Goal: Transaction & Acquisition: Obtain resource

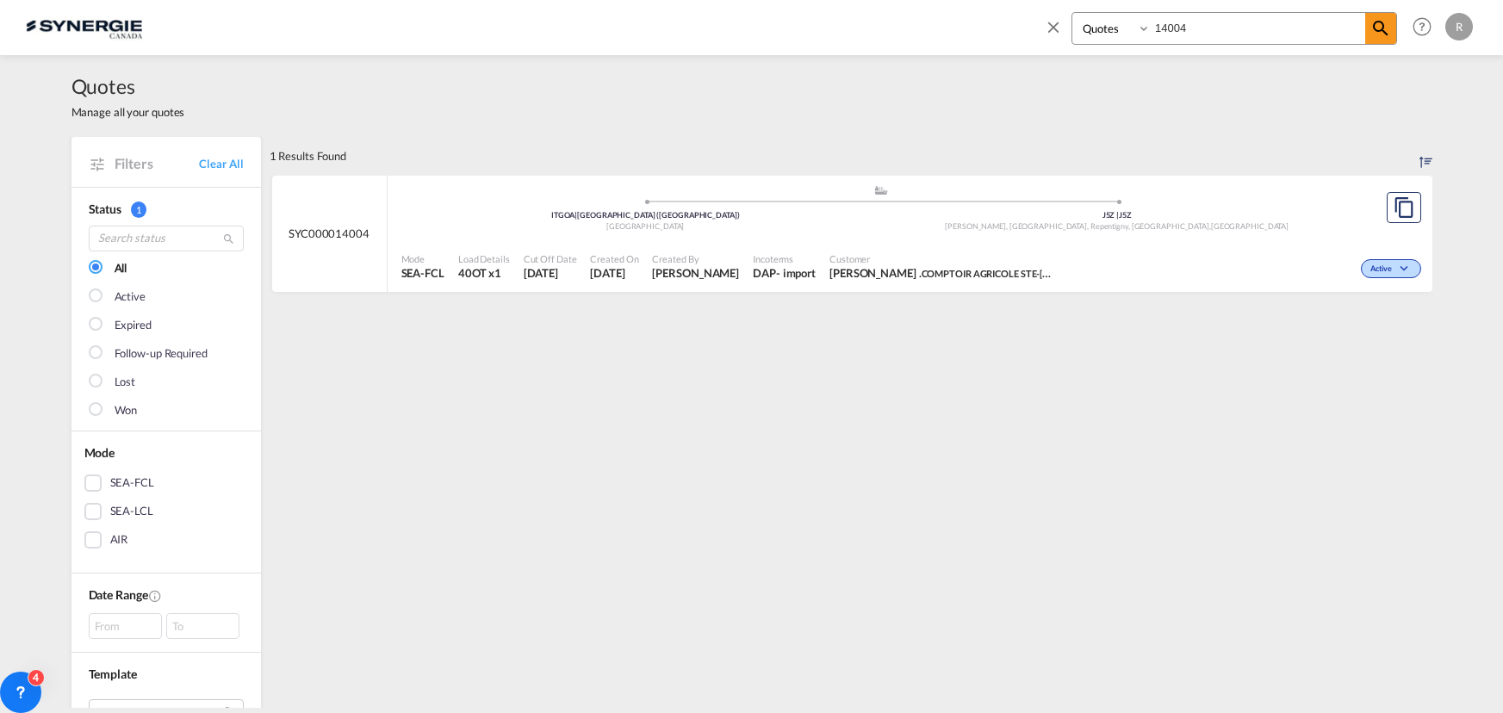
select select "Quotes"
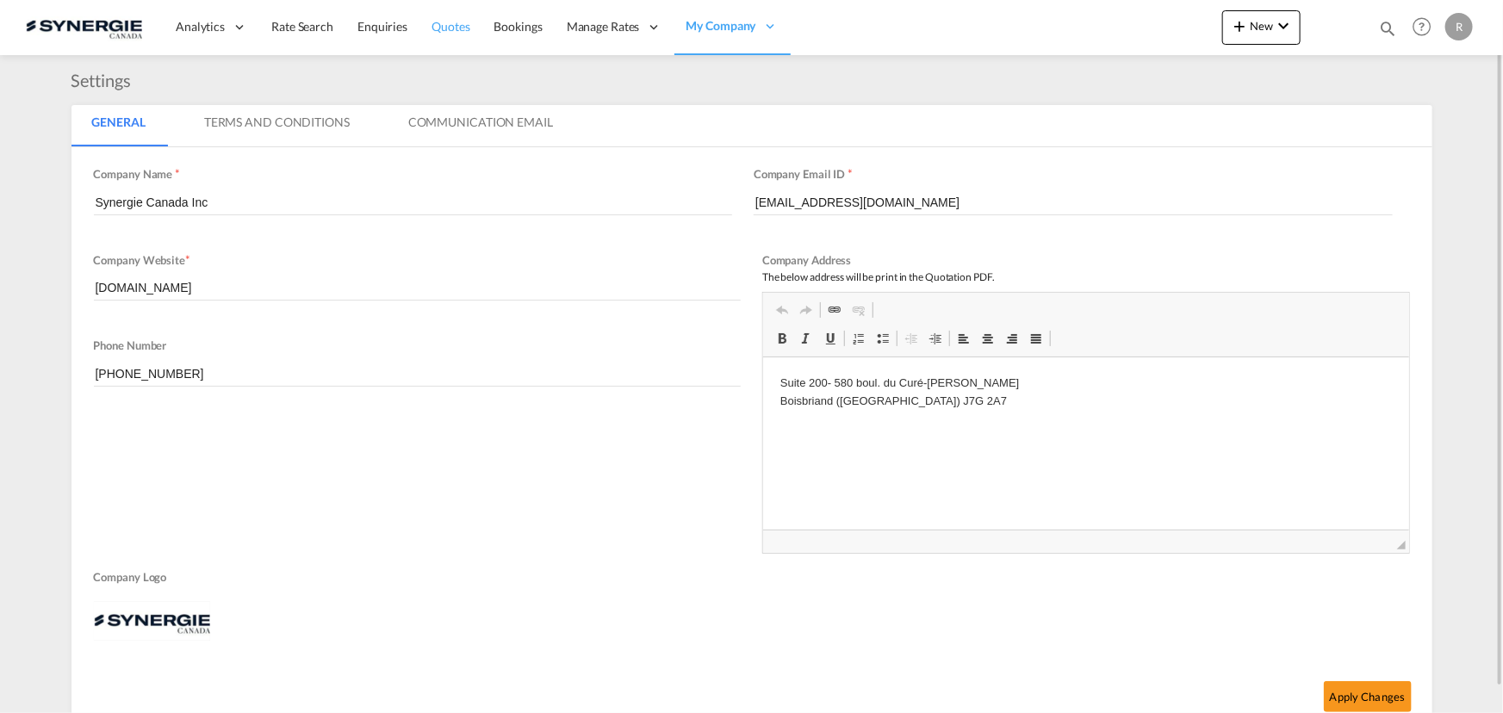
click at [452, 30] on span "Quotes" at bounding box center [450, 26] width 38 height 15
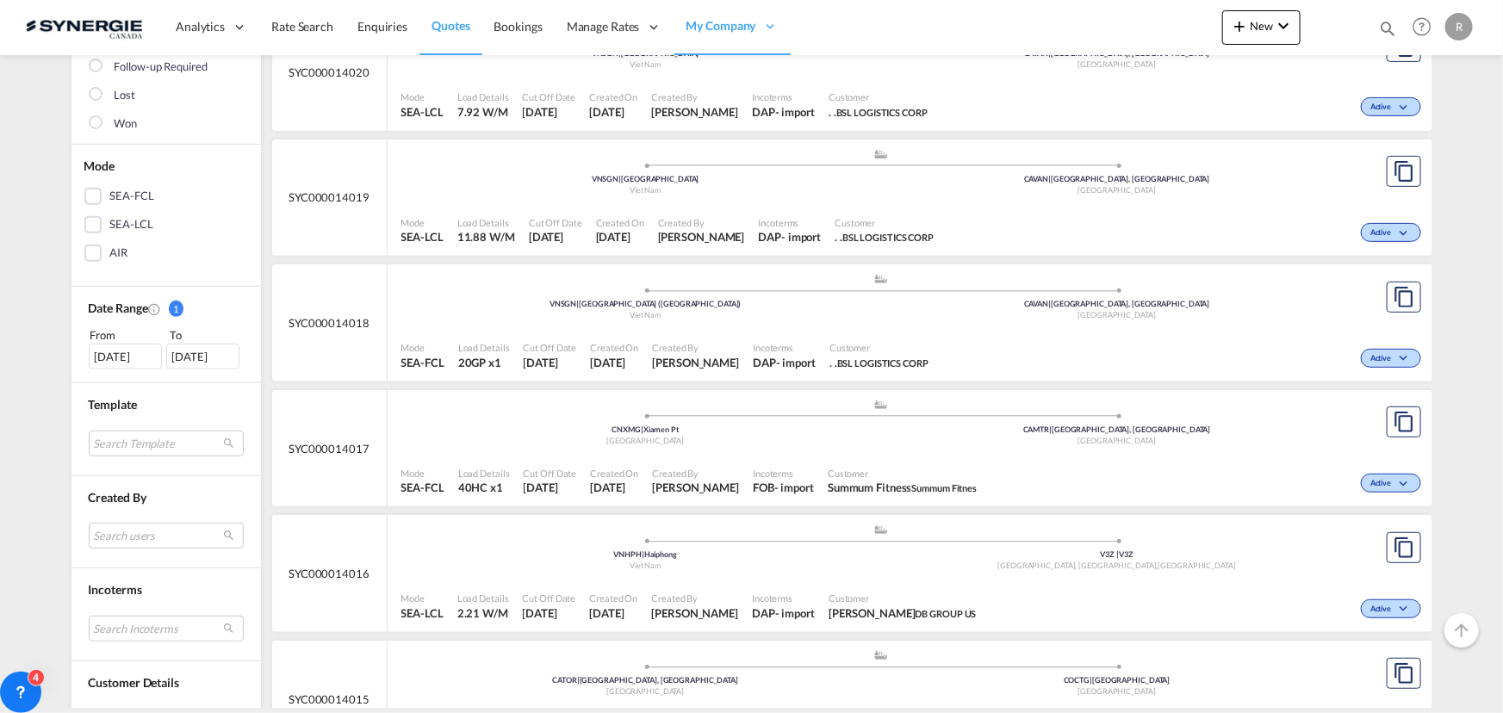
scroll to position [313, 0]
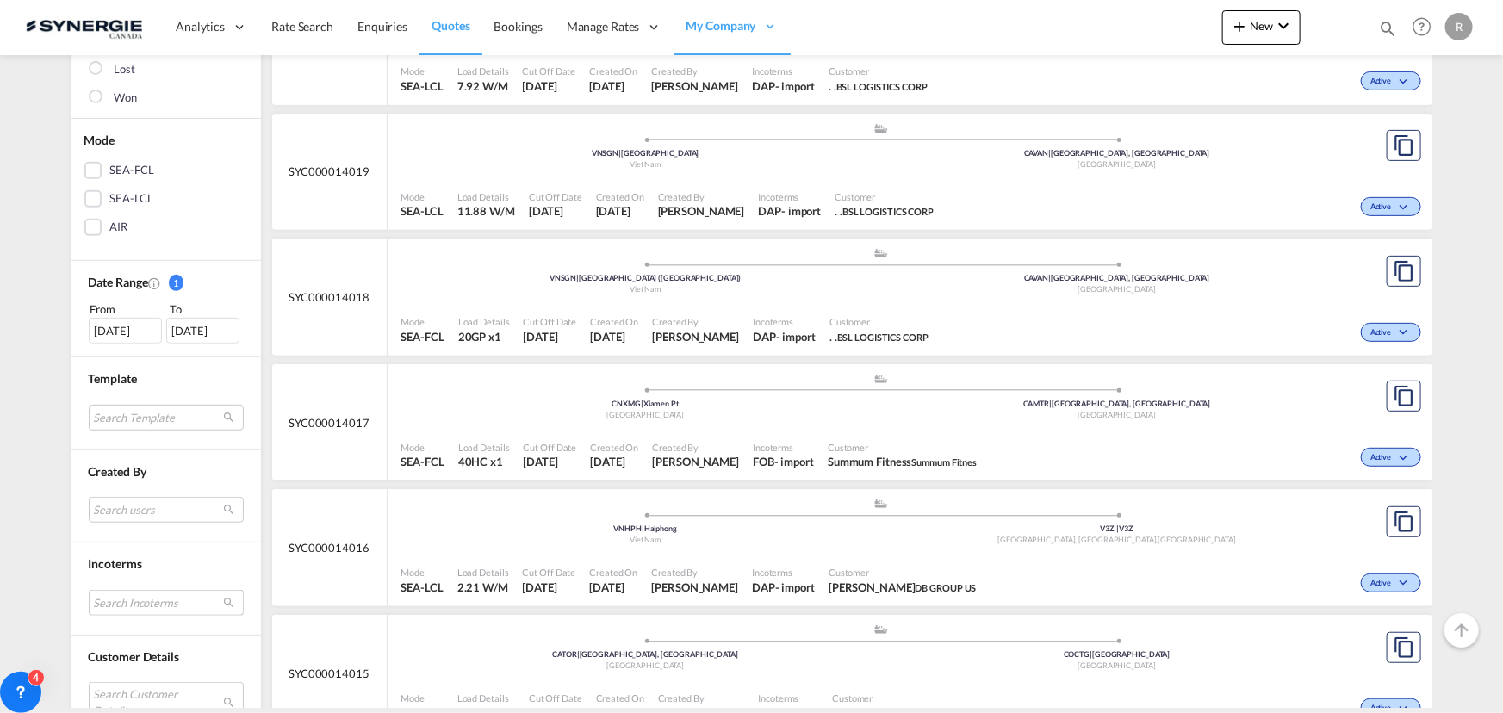
click at [152, 593] on md-select "Search Incoterms CIP-EXPORT carriage and insurance paid to DAP-IMPORT delivered…" at bounding box center [166, 603] width 155 height 26
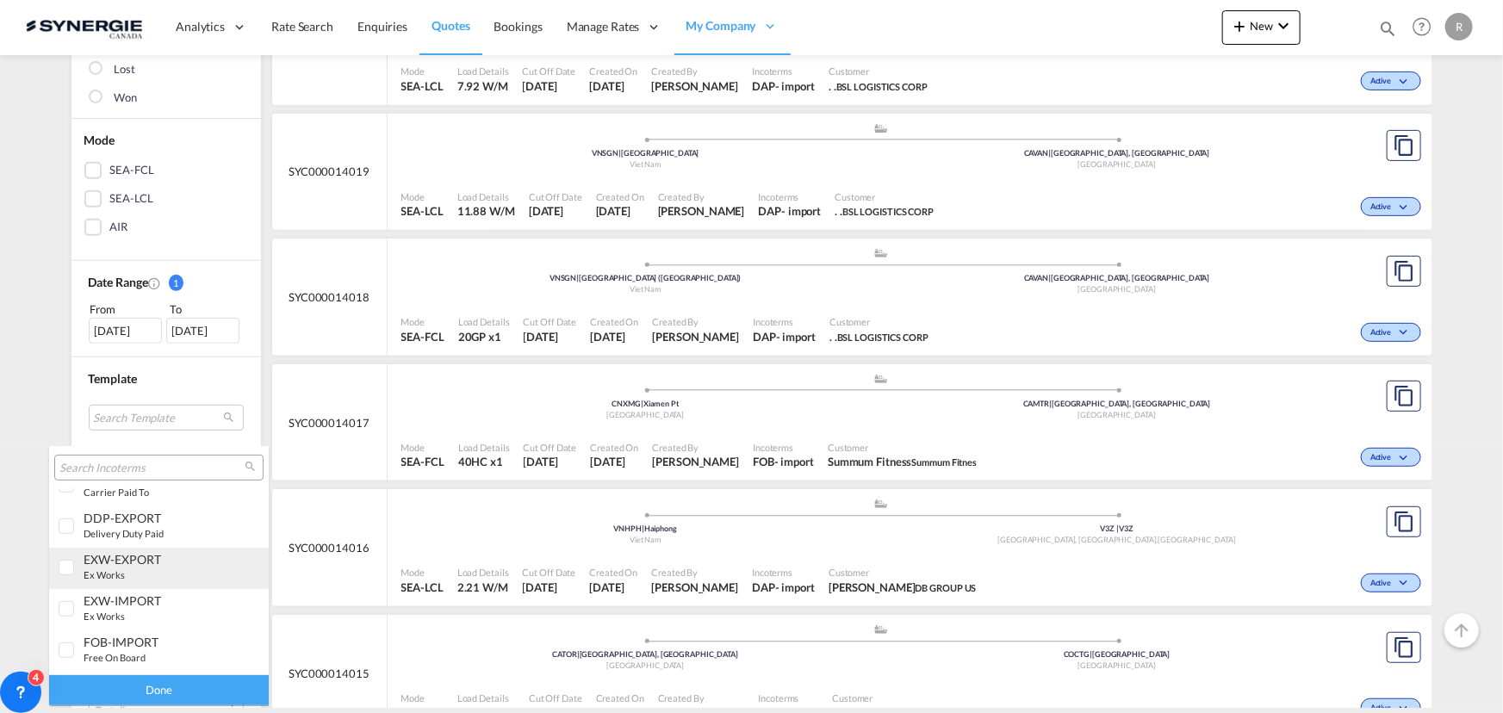
click at [137, 573] on div "EXW-EXPORT ex works" at bounding box center [151, 566] width 135 height 29
click at [170, 690] on div "Done" at bounding box center [159, 690] width 220 height 30
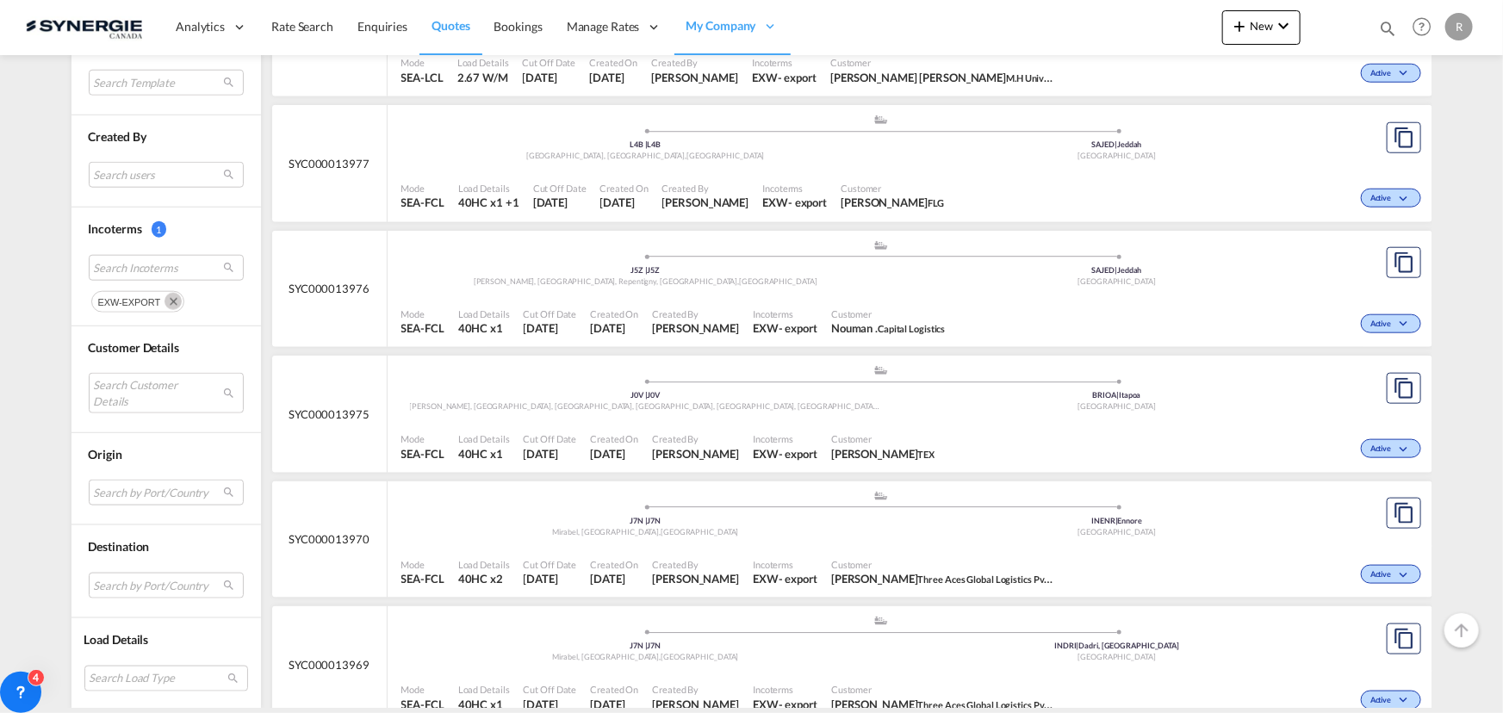
scroll to position [861, 0]
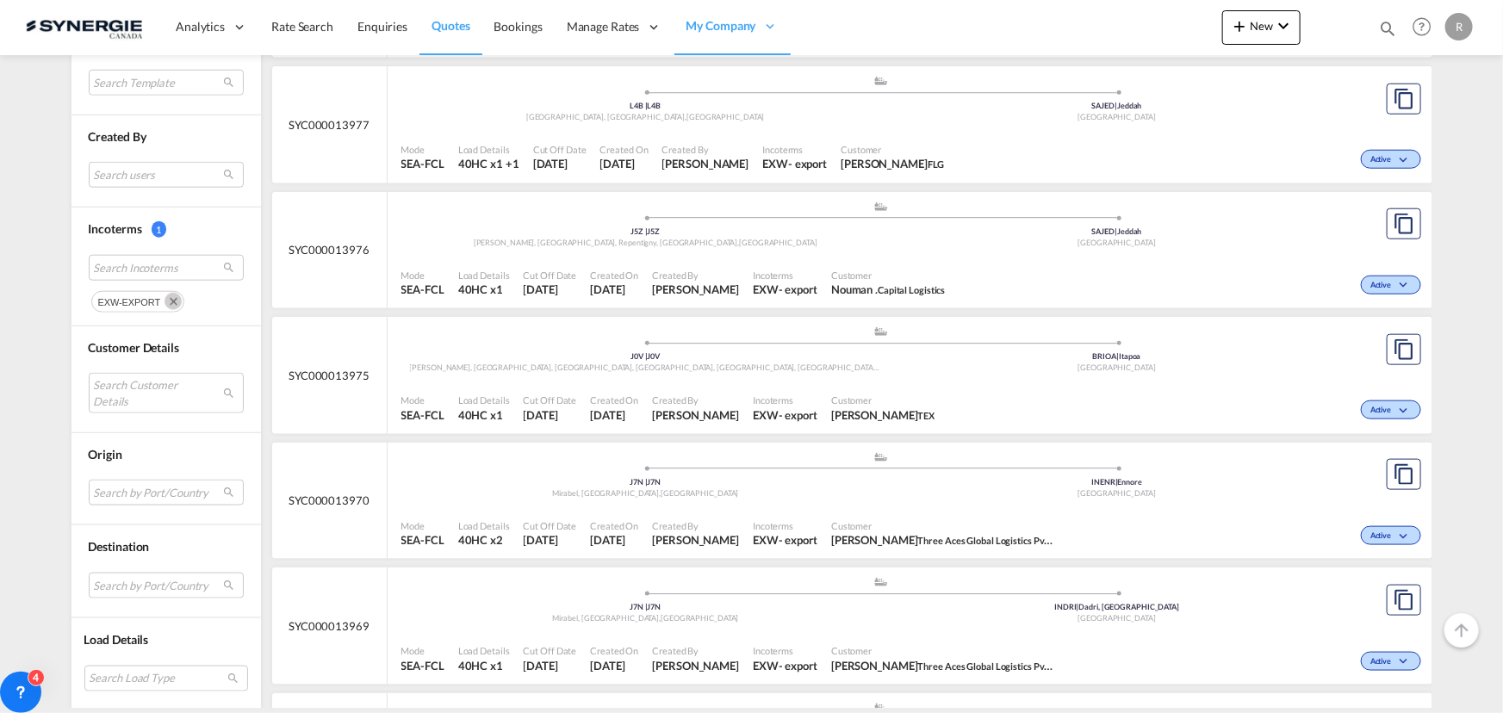
click at [1126, 382] on div "Mode SEA-FCL Load Details 40HC x1 Cut Off Date [DATE] Created On [DATE] Created…" at bounding box center [910, 408] width 1045 height 52
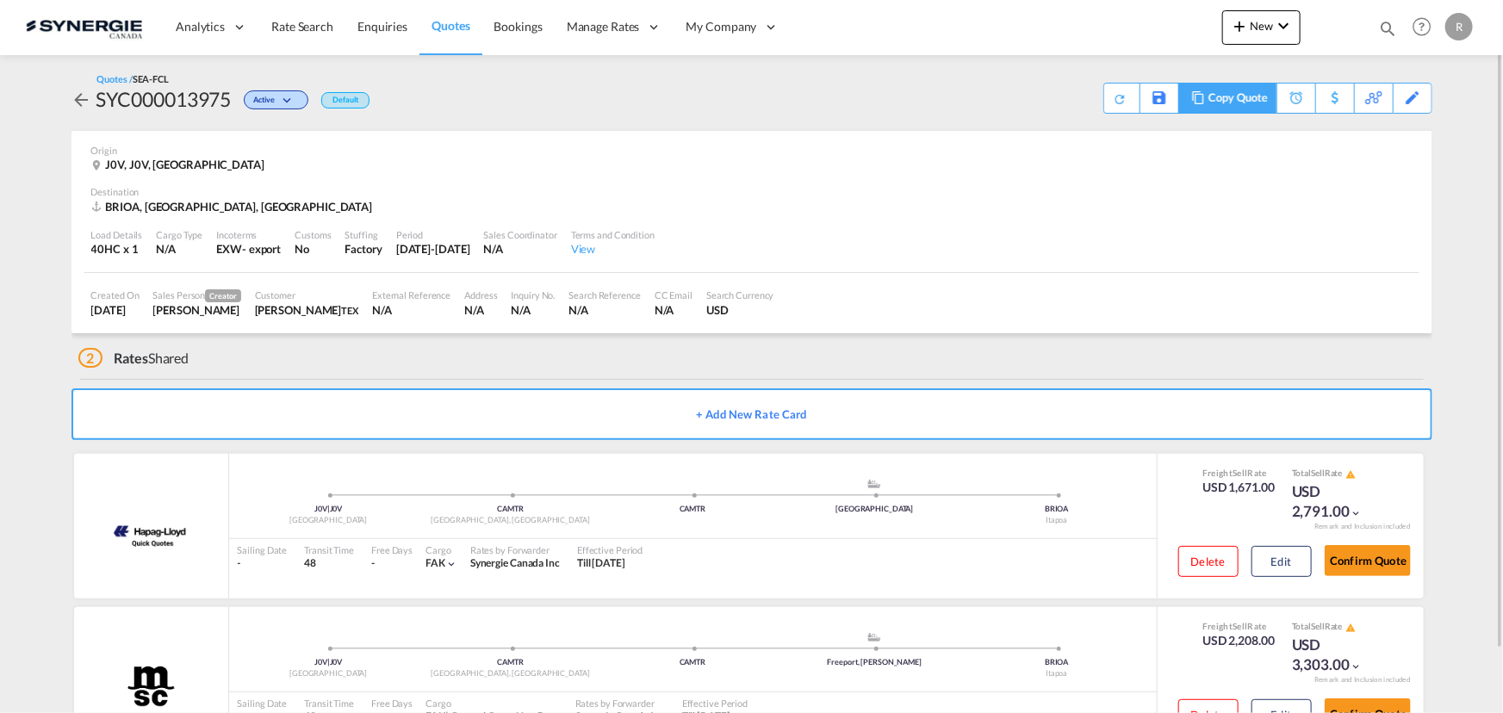
click at [1208, 104] on div "Copy Quote" at bounding box center [1237, 98] width 59 height 29
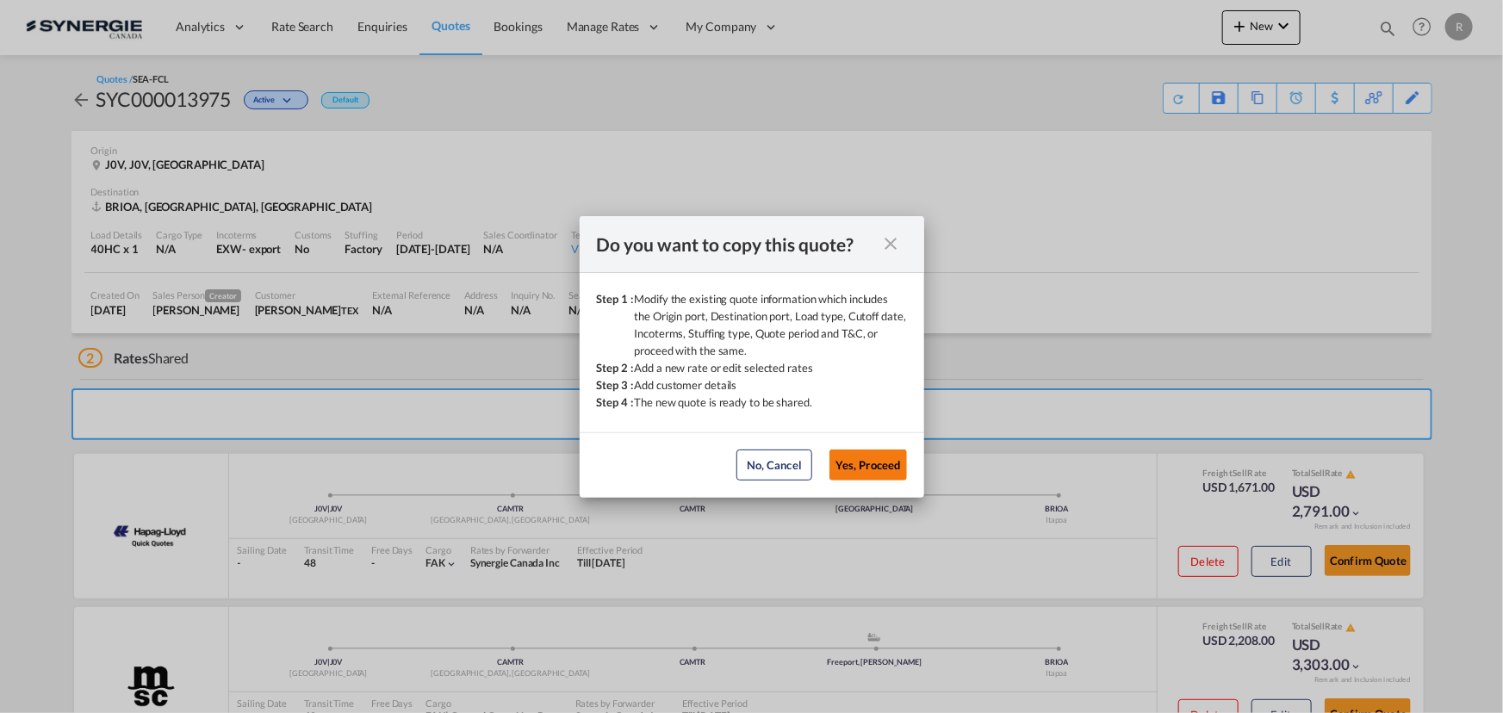
click at [872, 466] on button "Yes, Proceed" at bounding box center [868, 465] width 78 height 31
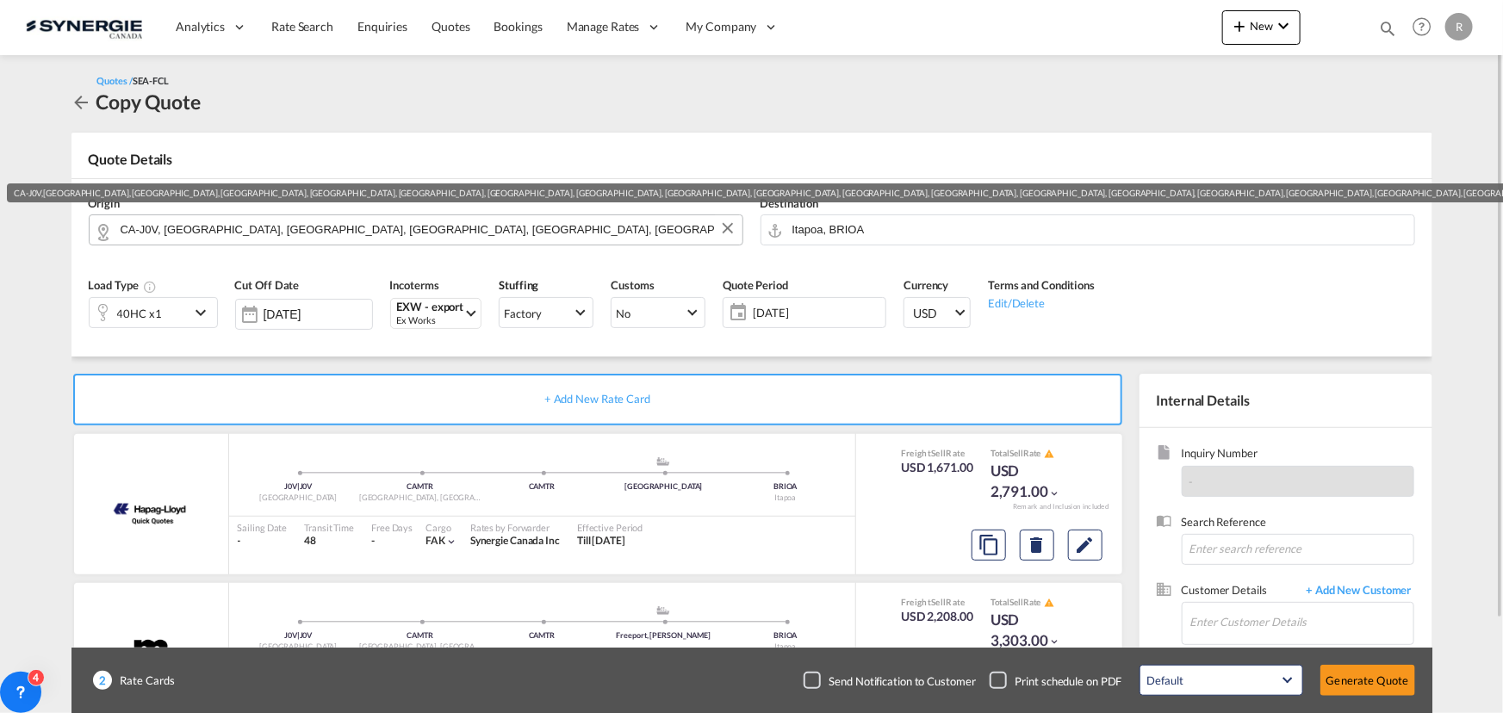
click at [430, 233] on input "CA-J0V, Boileau, QC, Chénéville, Duhamel, Fassett, Gore, Grenville, Grenville-s…" at bounding box center [427, 229] width 613 height 30
click at [725, 229] on button "Clear Input" at bounding box center [728, 228] width 26 height 26
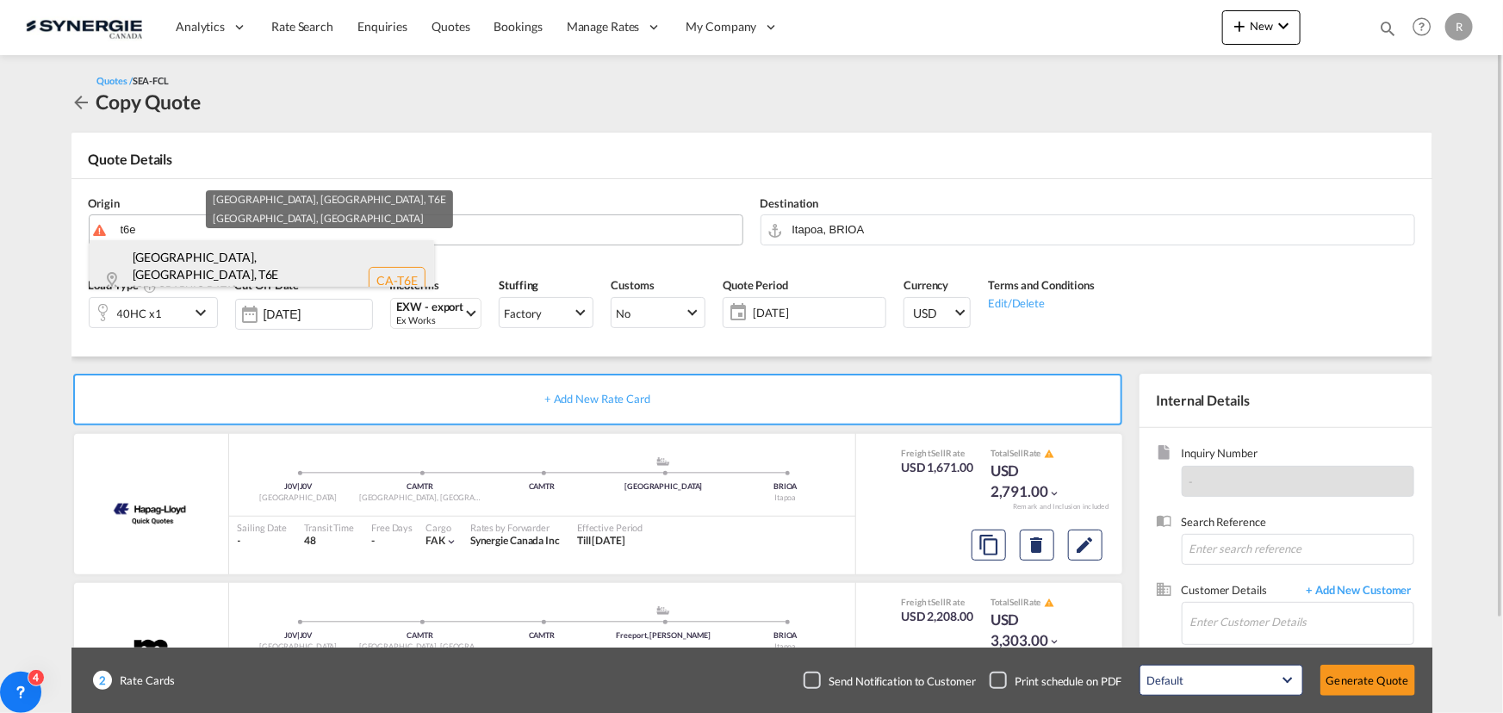
click at [206, 271] on div "Edmonton, AB , T6E Alberta , Canada CA-T6E" at bounding box center [262, 280] width 344 height 80
type input "CA-T6E, Edmonton, AB, Alberta"
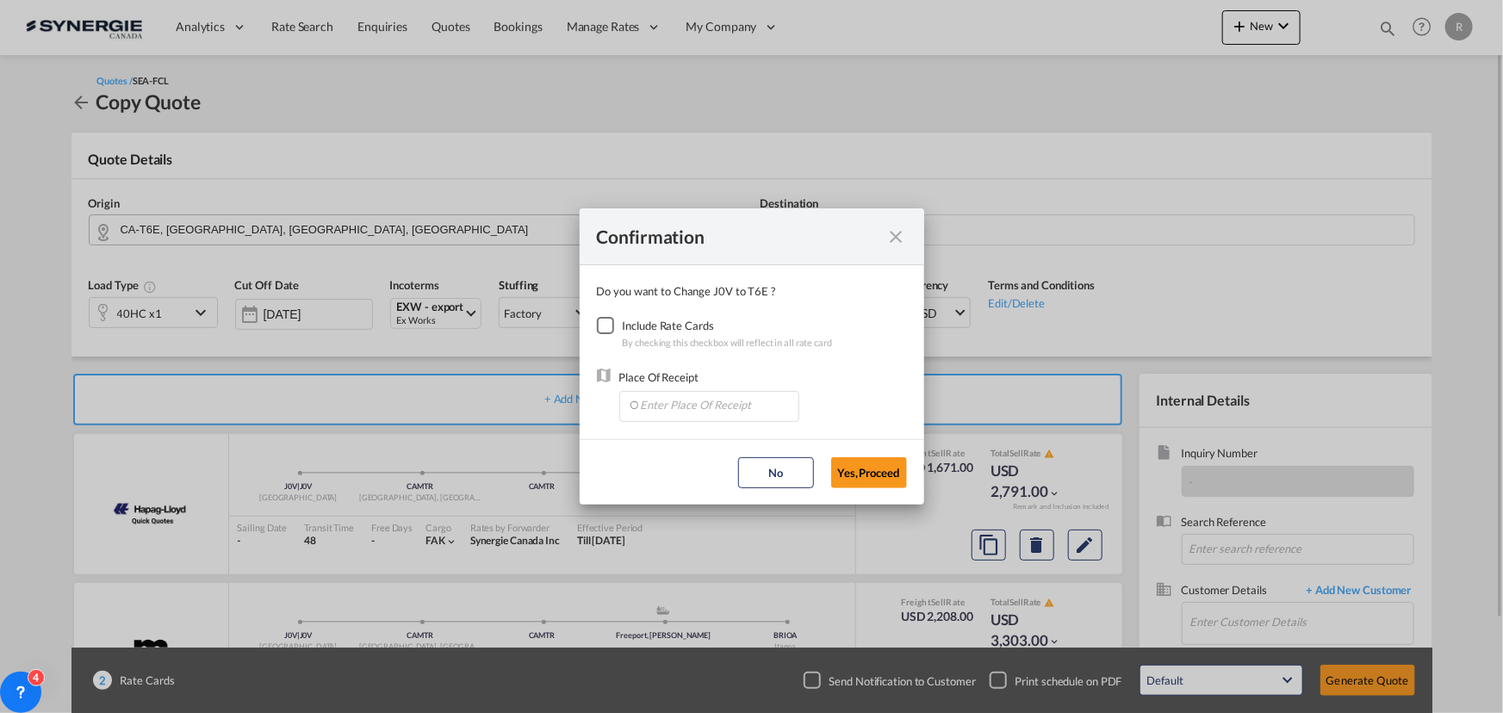
click at [602, 325] on div "Checkbox No Ink" at bounding box center [605, 325] width 17 height 17
click at [661, 402] on input "Enter Place Of Receipt" at bounding box center [713, 405] width 171 height 26
click at [672, 448] on span "CAEDM, Edmonton, AB, Canada, North America, Americas" at bounding box center [979, 443] width 678 height 15
type input "CAEDM, Edmonton, AB, Canada, North America, Americas"
click at [893, 474] on button "Yes,Proceed" at bounding box center [869, 472] width 76 height 31
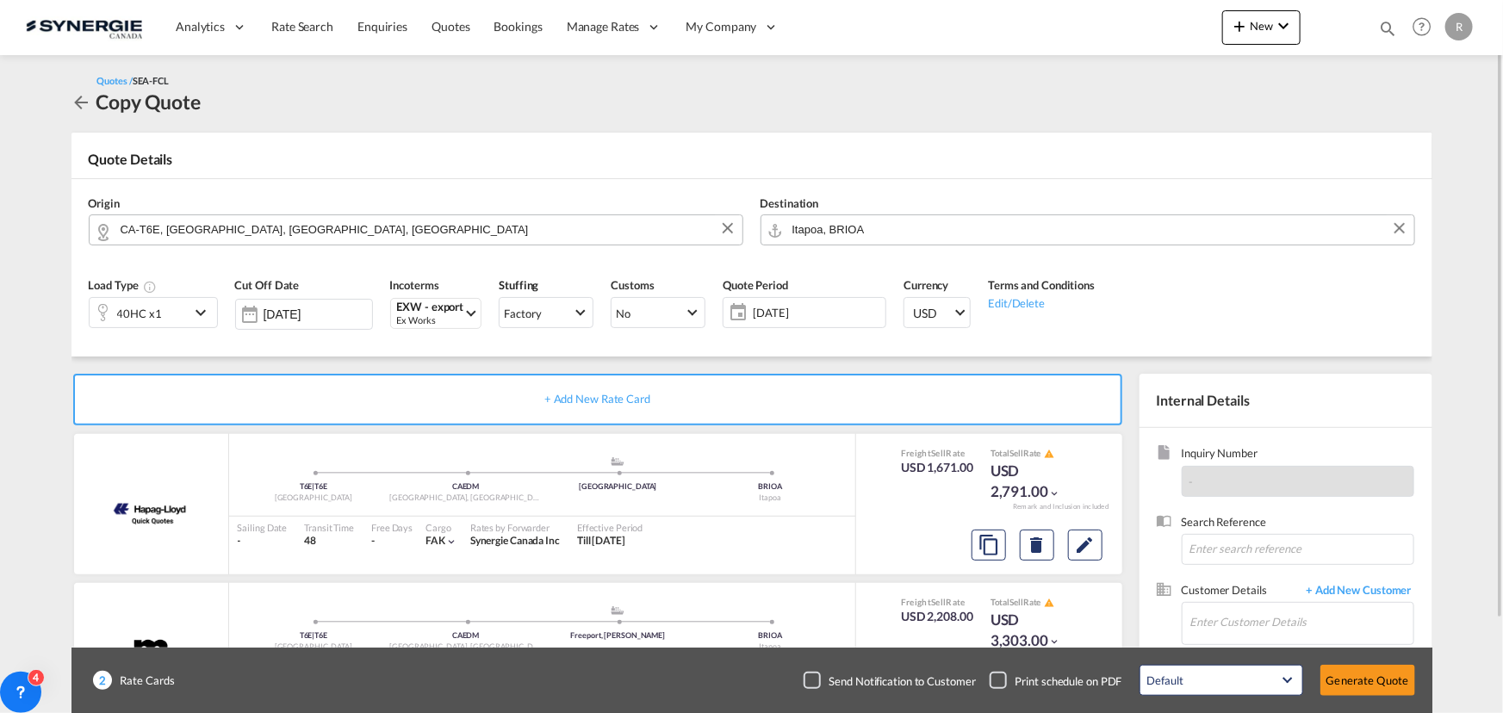
click at [967, 233] on input "Itapoa, BRIOA" at bounding box center [1098, 229] width 613 height 30
type input "e"
type input "c"
click at [852, 267] on div "Pecem Pt / Sao Goncalo do Amarante Brazil BRPEC" at bounding box center [933, 266] width 344 height 52
type input "Pecem Pt / Sao Goncalo do Amarante, BRPEC"
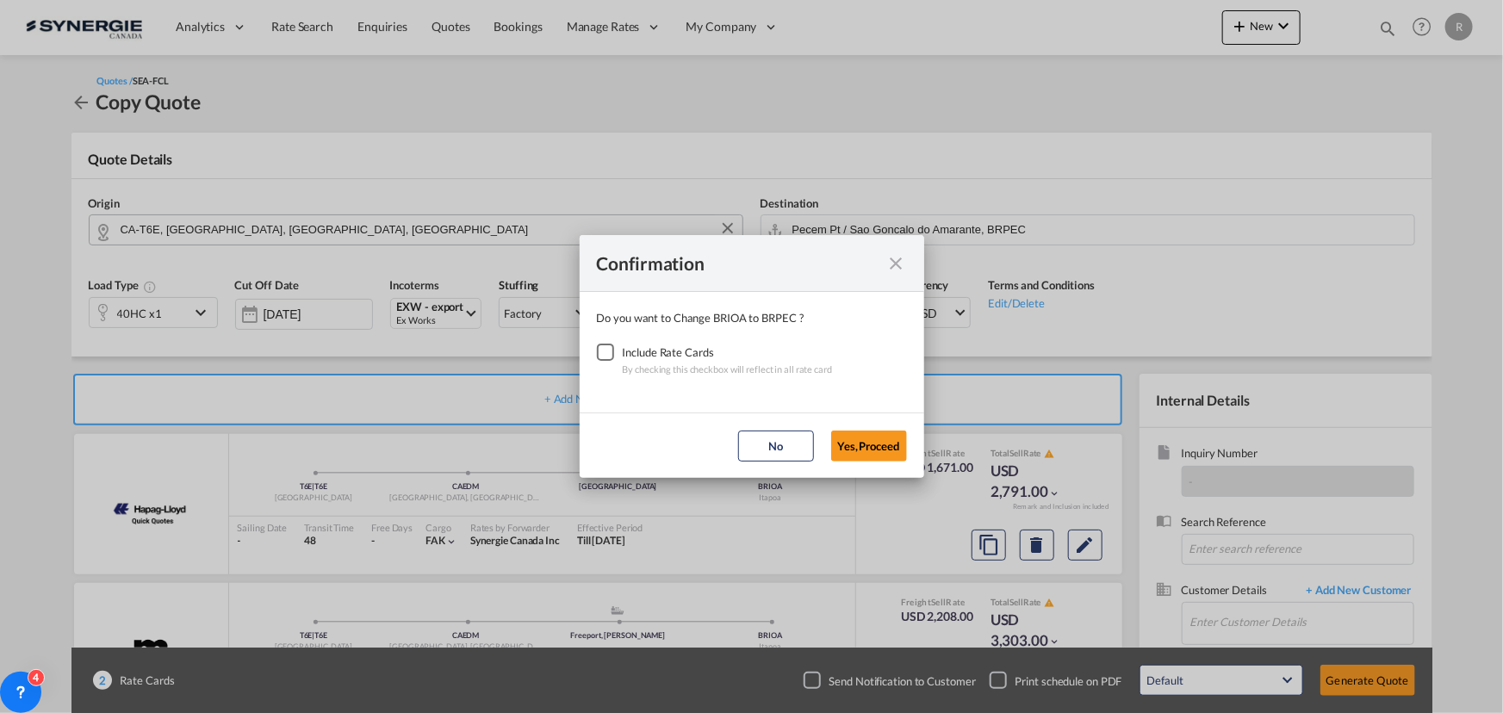
click at [600, 355] on div "Checkbox No Ink" at bounding box center [605, 352] width 17 height 17
click at [847, 448] on button "Yes,Proceed" at bounding box center [869, 446] width 76 height 31
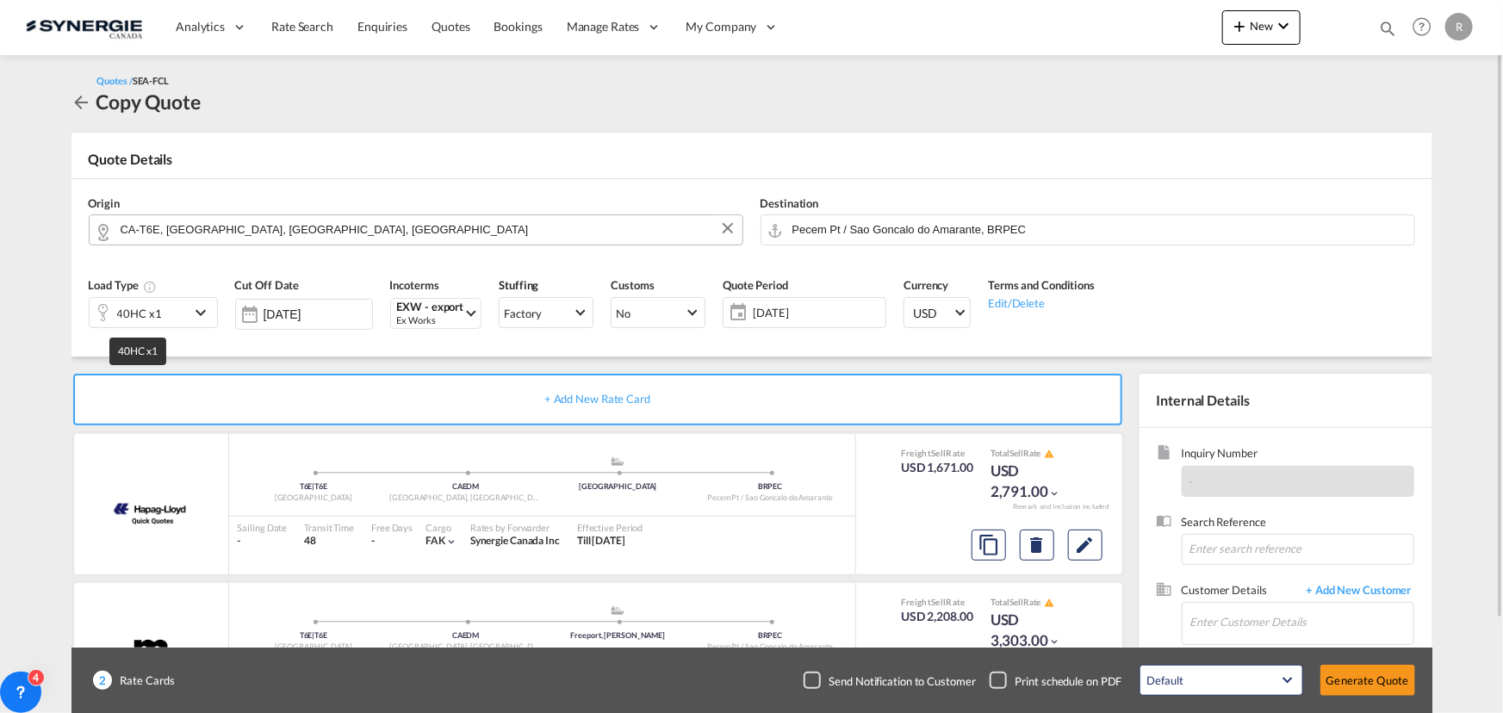
click at [147, 314] on div "40HC x1" at bounding box center [139, 313] width 45 height 24
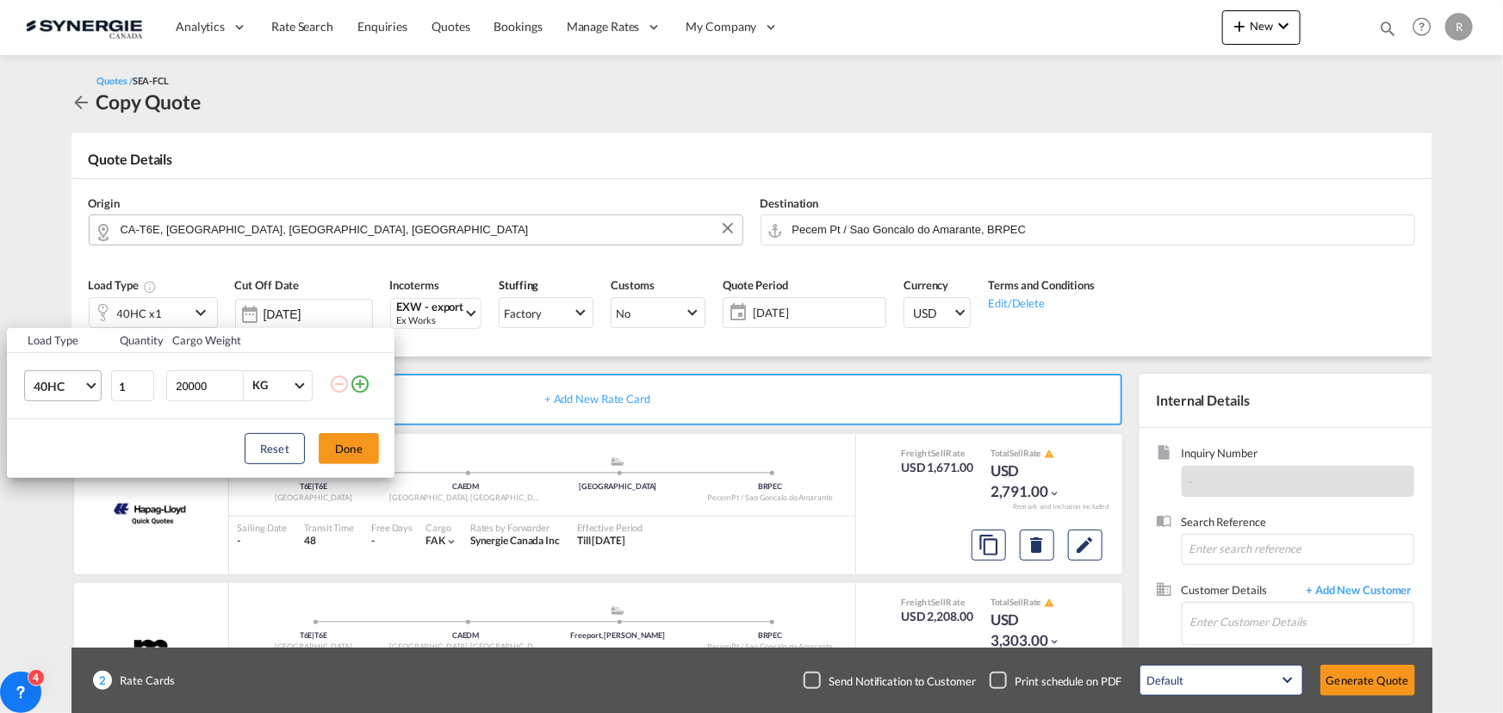
click at [76, 384] on span "40HC" at bounding box center [59, 386] width 50 height 17
click at [58, 301] on div "20GP" at bounding box center [48, 303] width 30 height 17
drag, startPoint x: 216, startPoint y: 383, endPoint x: 108, endPoint y: 371, distance: 109.2
click at [108, 371] on tr "20GP 1 20000 KG KG" at bounding box center [201, 386] width 388 height 66
type input "5000"
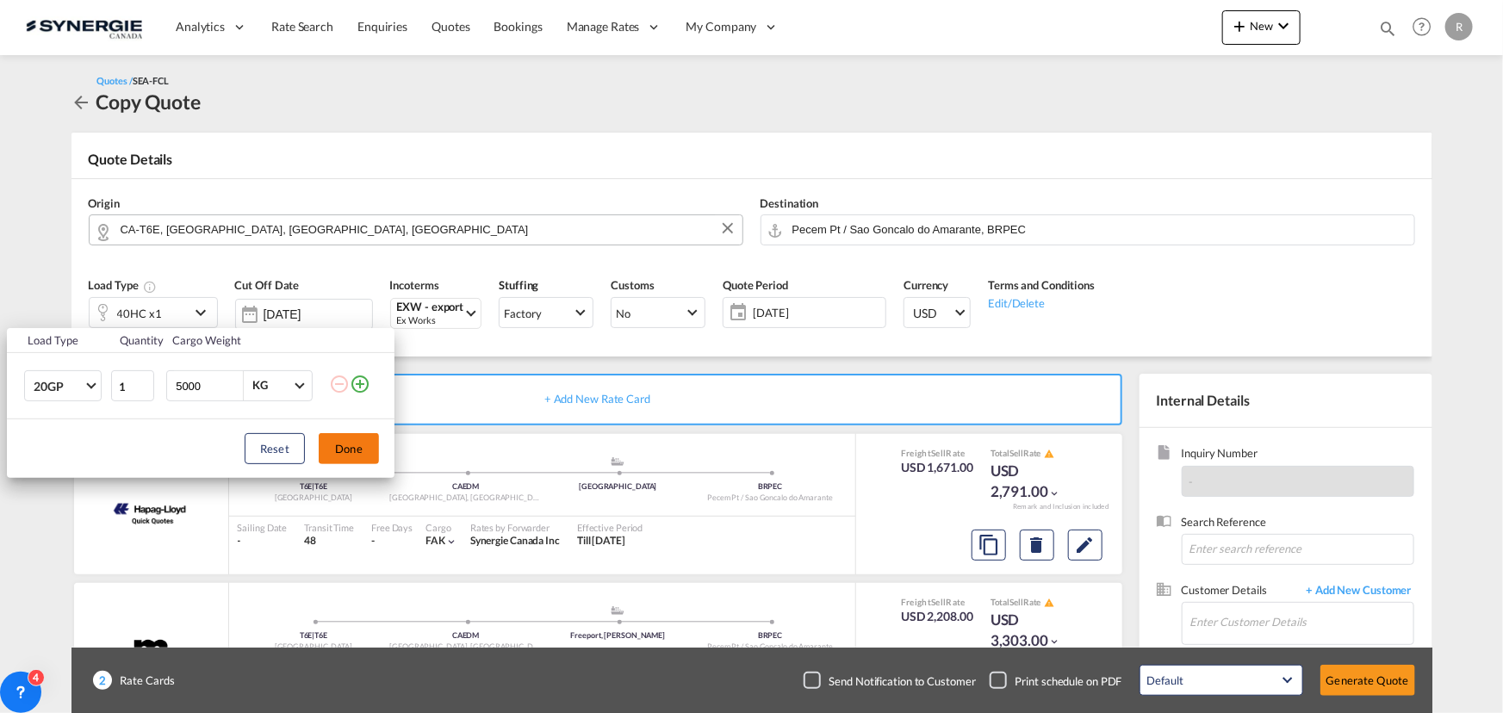
click at [350, 444] on button "Done" at bounding box center [349, 448] width 60 height 31
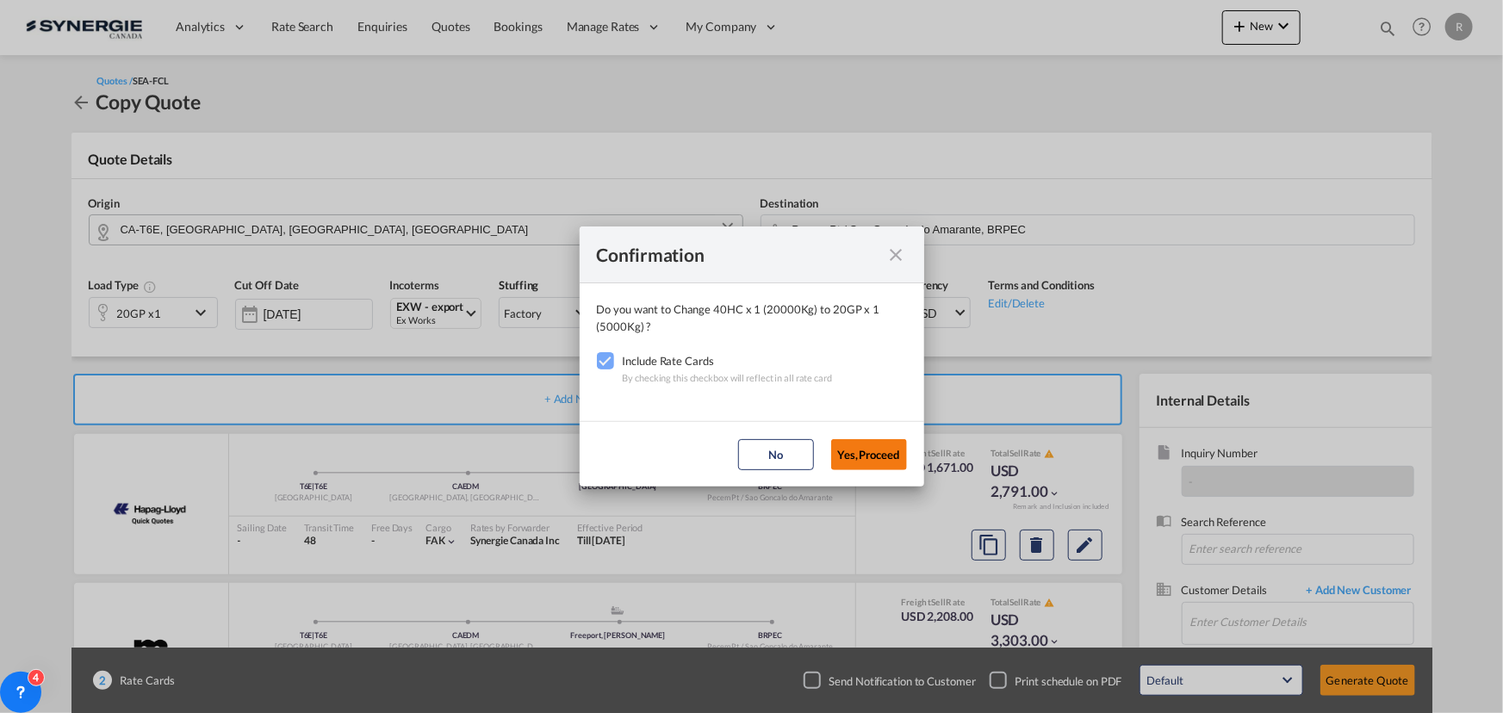
click at [884, 459] on button "Yes,Proceed" at bounding box center [869, 454] width 76 height 31
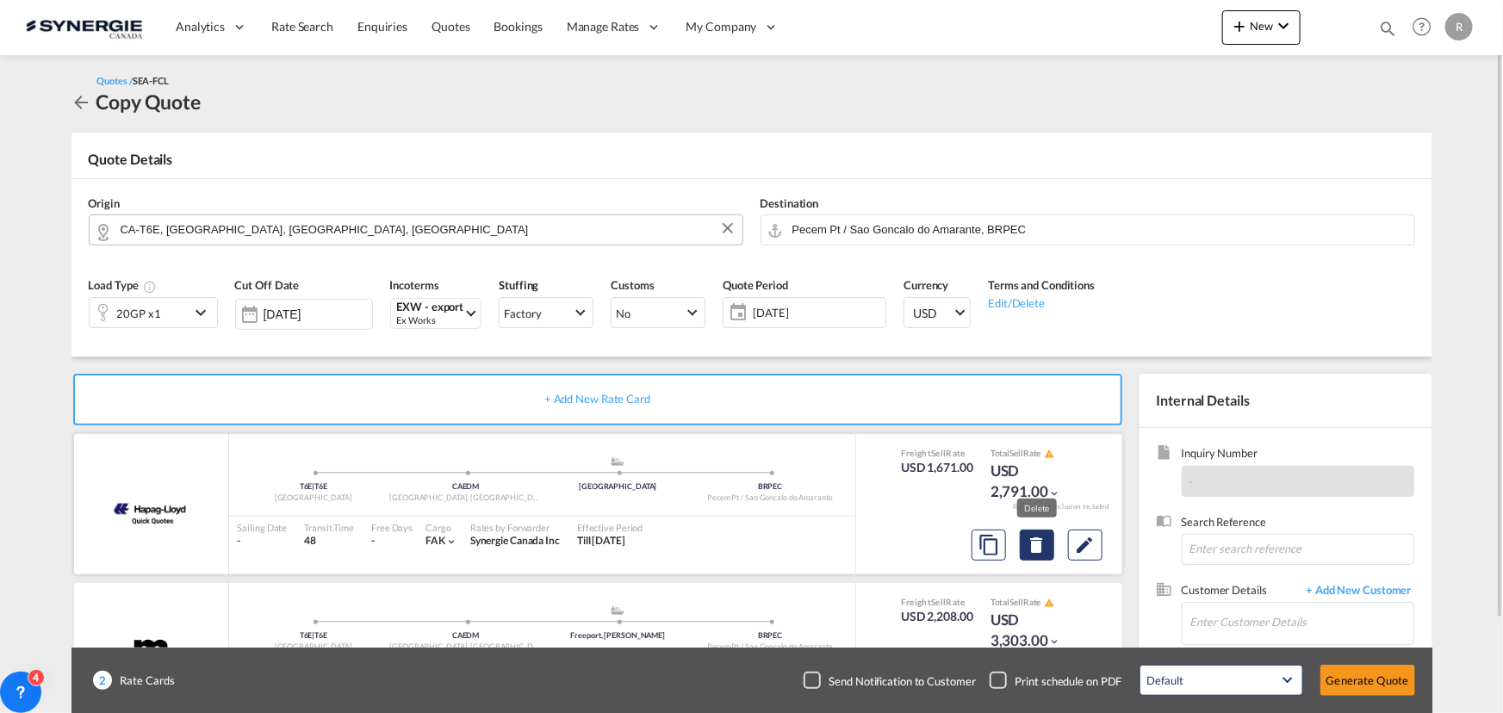
click at [1039, 550] on md-icon "Delete" at bounding box center [1037, 545] width 21 height 21
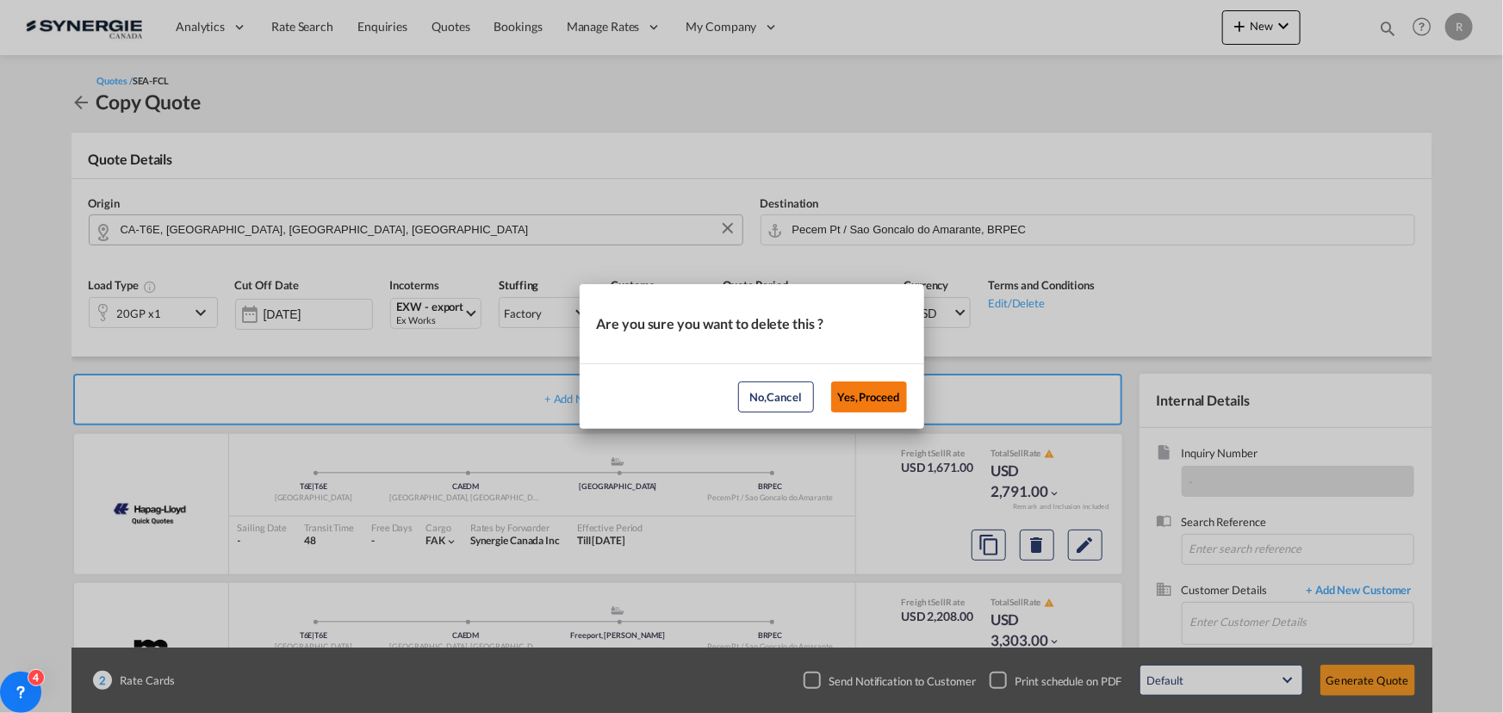
click at [876, 392] on button "Yes,Proceed" at bounding box center [869, 396] width 76 height 31
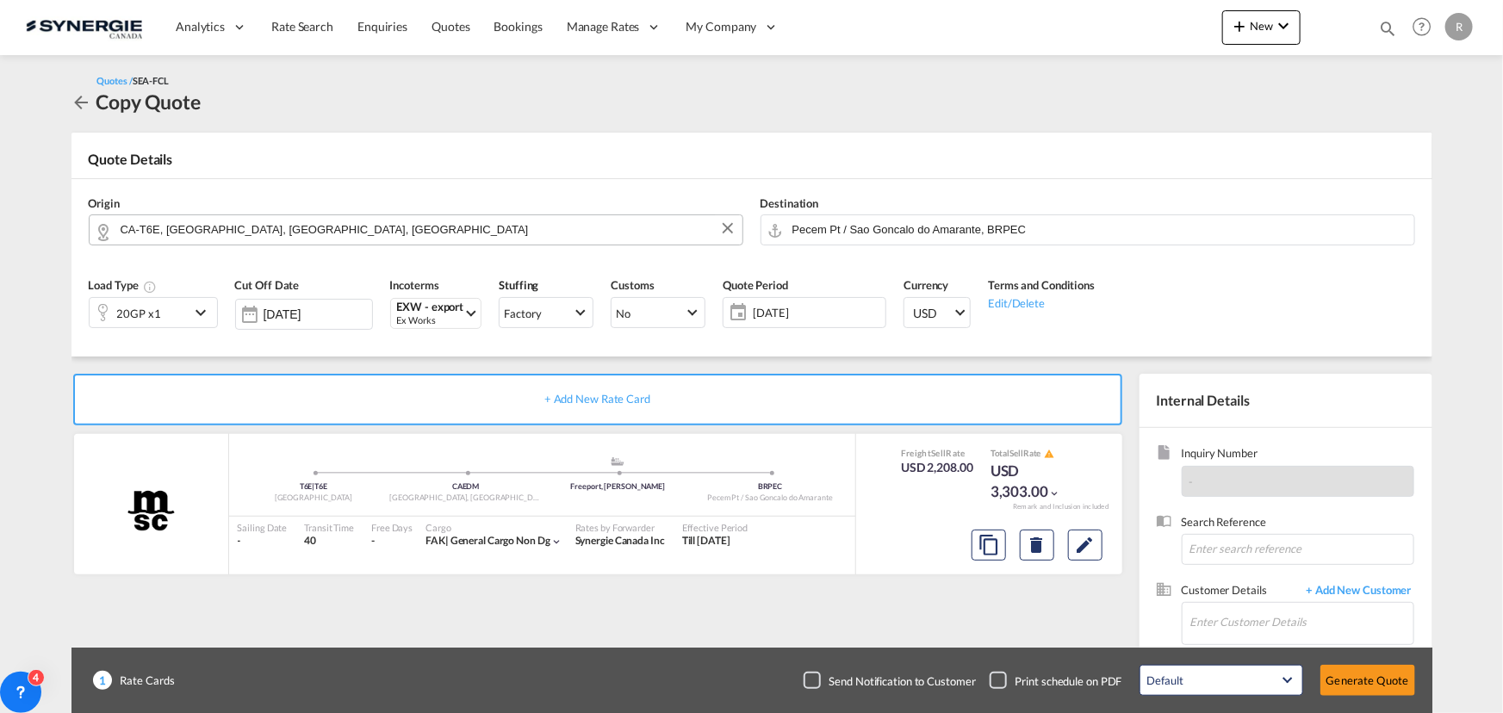
scroll to position [107, 0]
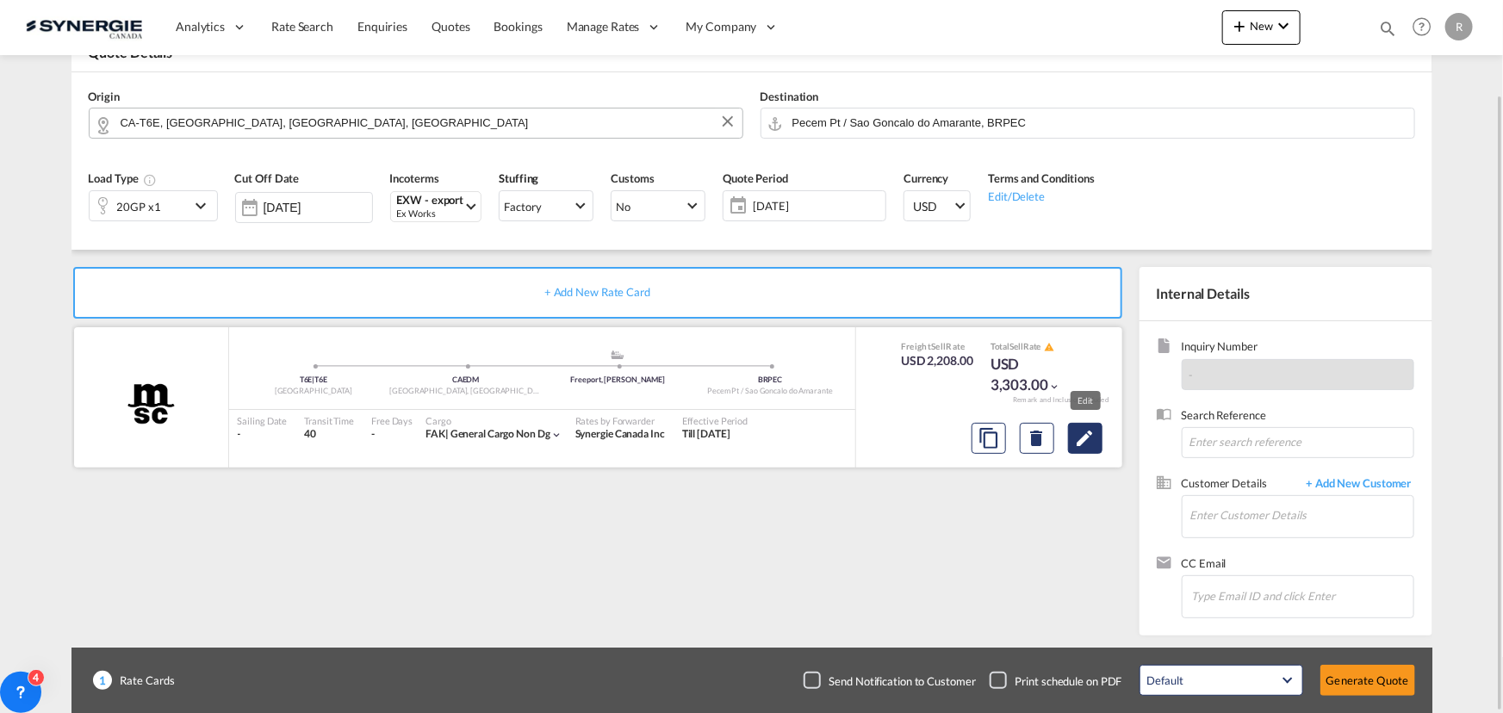
click at [1088, 438] on md-icon "Edit" at bounding box center [1085, 438] width 21 height 21
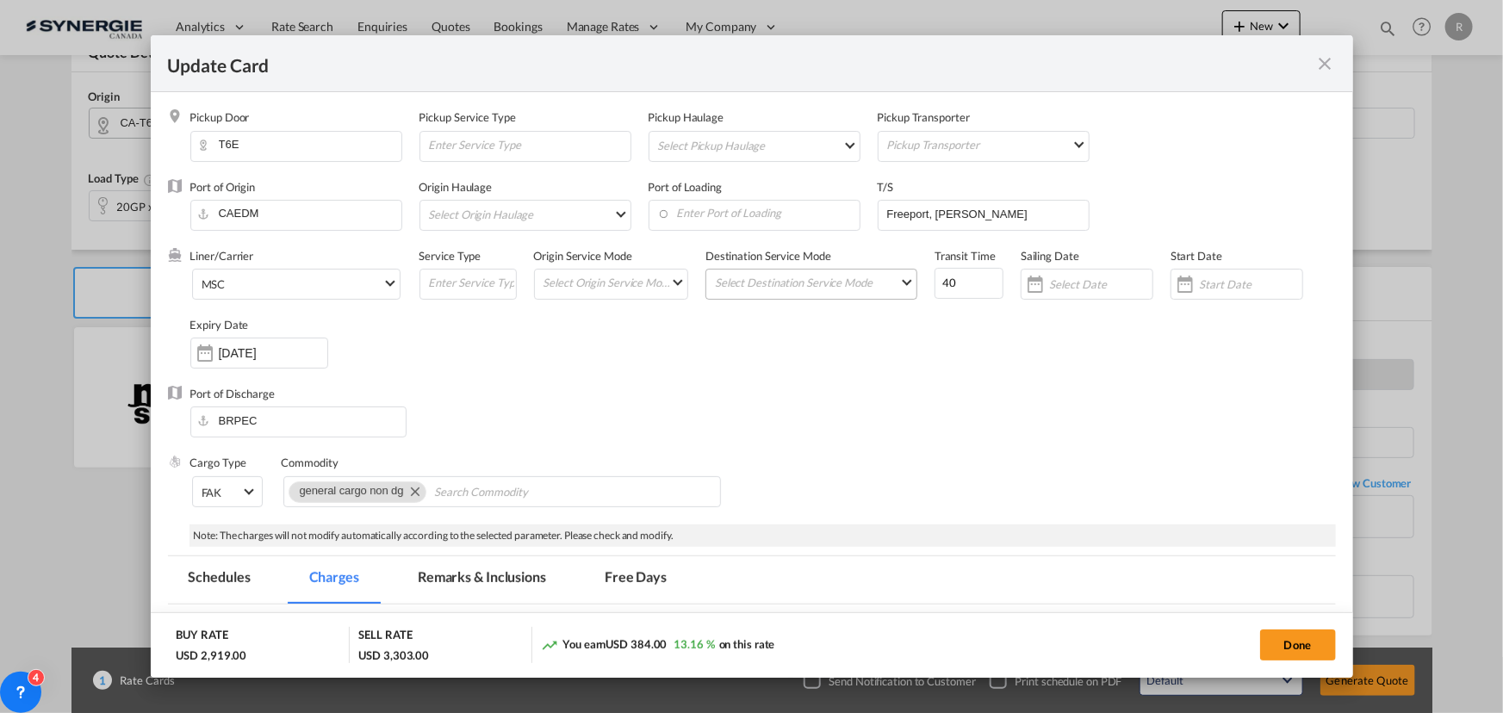
select select "per container"
select select "per B/L"
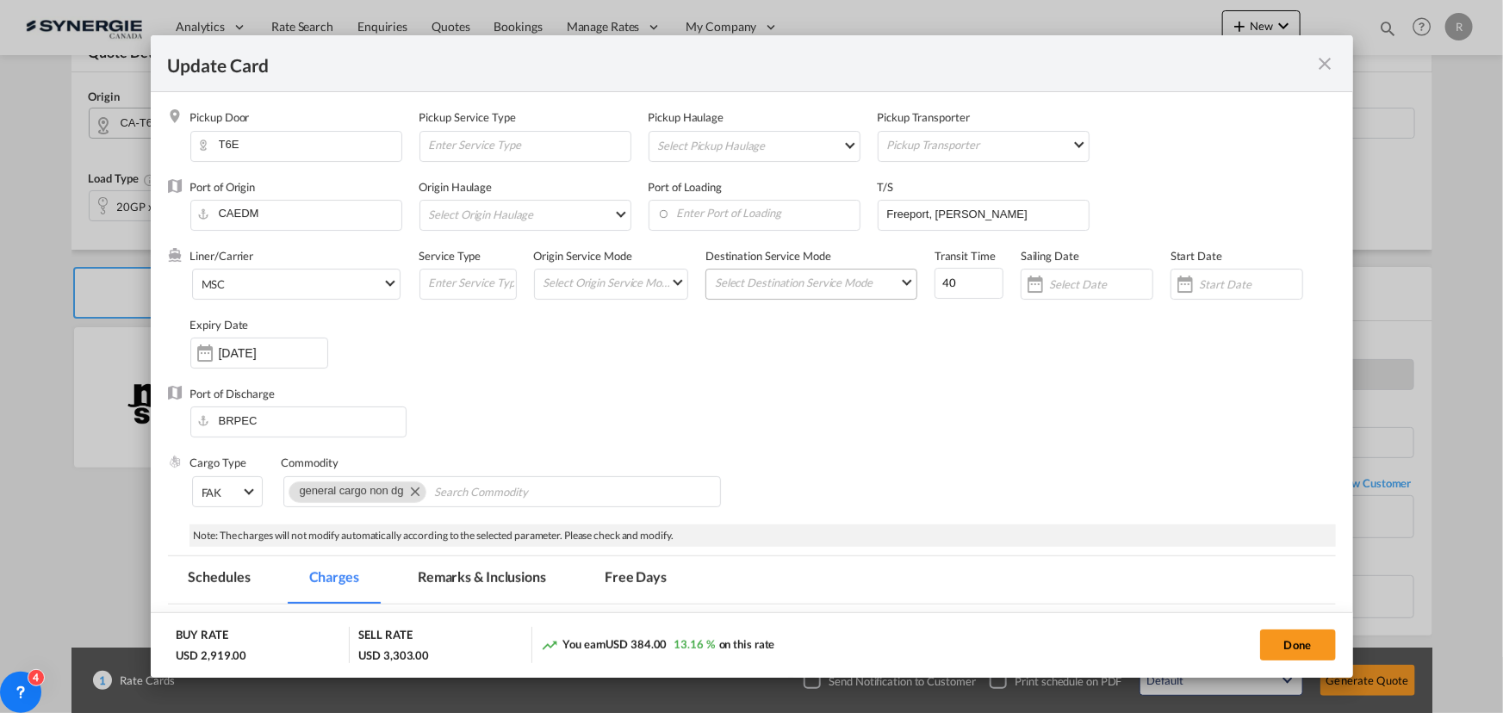
select select "per B/L"
select select "per container"
drag, startPoint x: 965, startPoint y: 289, endPoint x: 896, endPoint y: 291, distance: 69.8
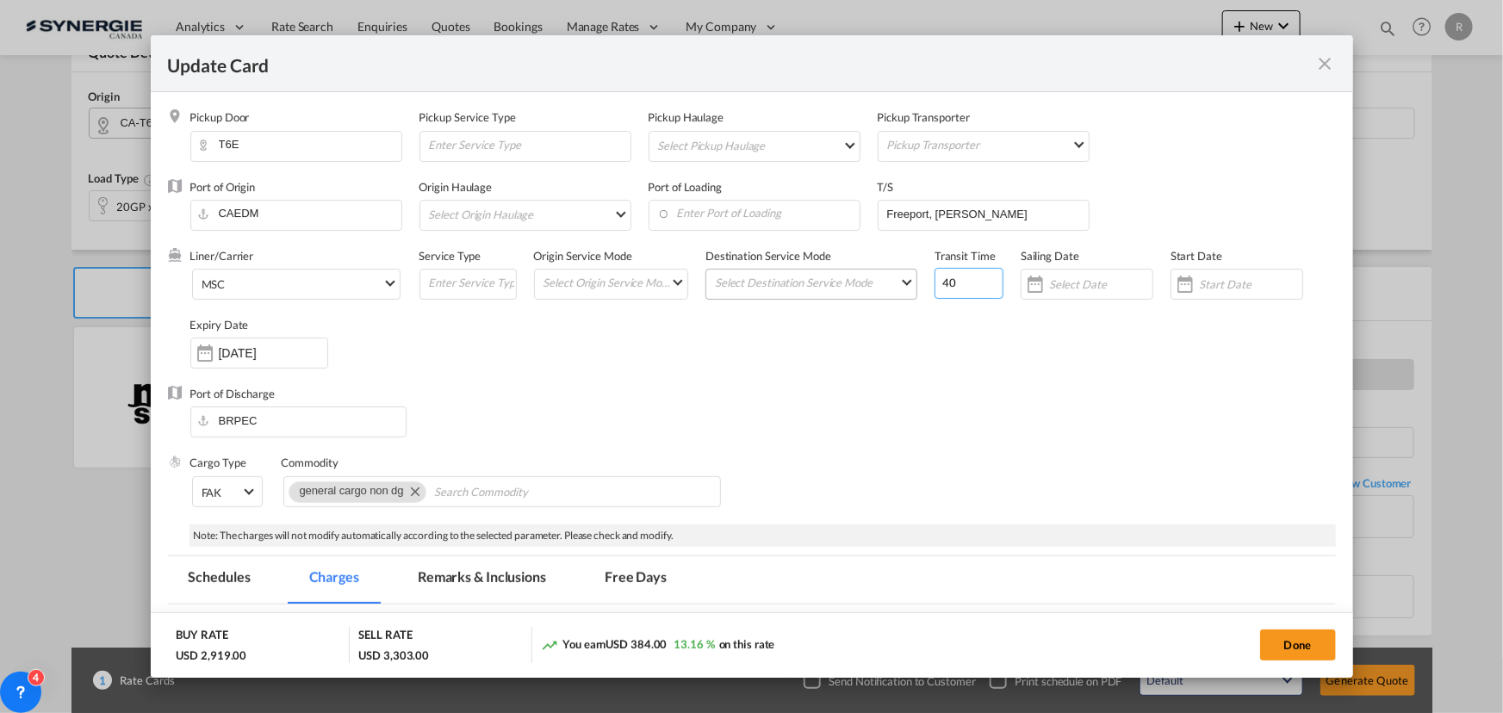
click at [896, 291] on div "Liner/Carrier MSC 2HM LOGISTICS D.O.O AAXL GLOBAL SHIPPING LINES LLC ABDUL MUHS…" at bounding box center [762, 317] width 1145 height 138
type input "64"
click at [956, 211] on input "Freeport, santos" at bounding box center [986, 214] width 203 height 26
drag, startPoint x: 931, startPoint y: 211, endPoint x: 1029, endPoint y: 215, distance: 98.3
click at [1029, 215] on input "Freeport, santos" at bounding box center [986, 214] width 203 height 26
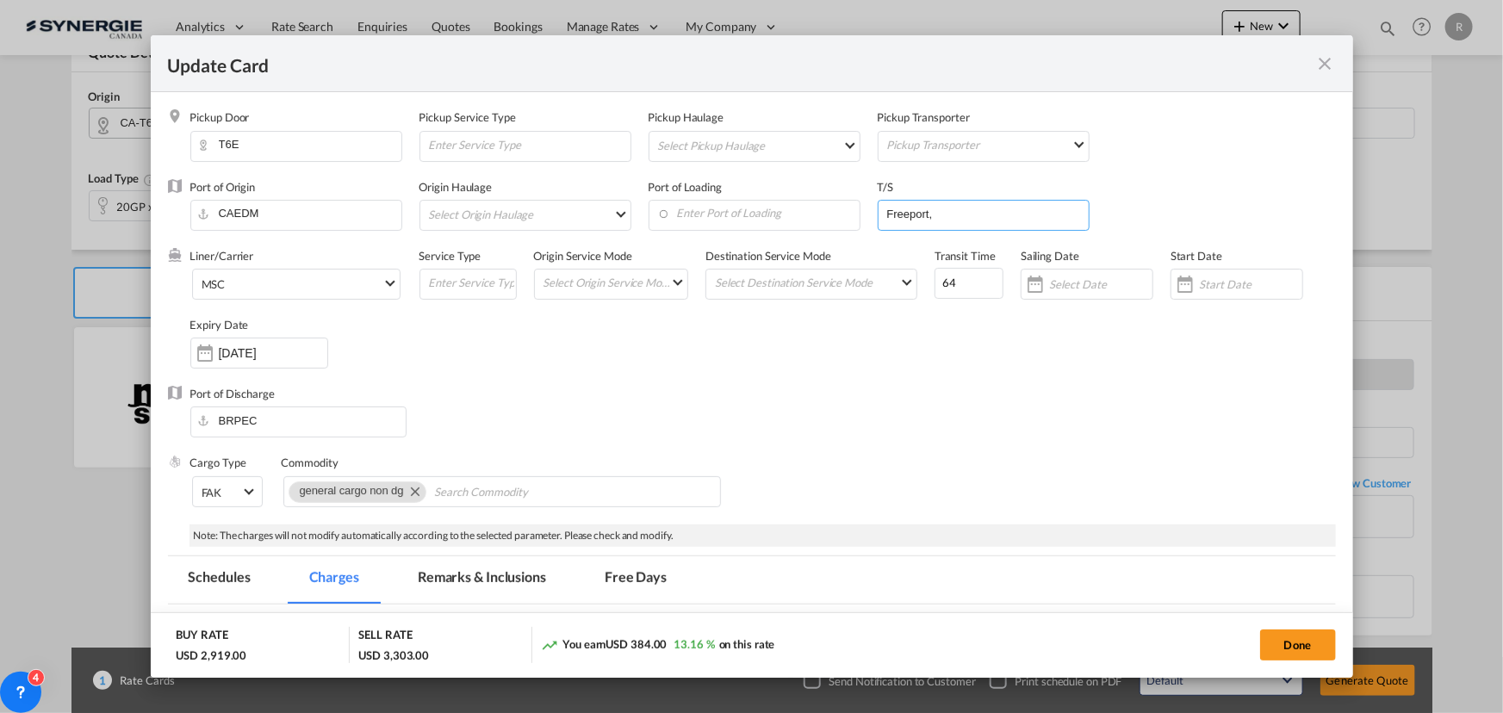
paste input "BRRIG)"
type input "Freeport, BRRIG"
click at [706, 219] on input "Enter Port of Loading" at bounding box center [758, 214] width 202 height 26
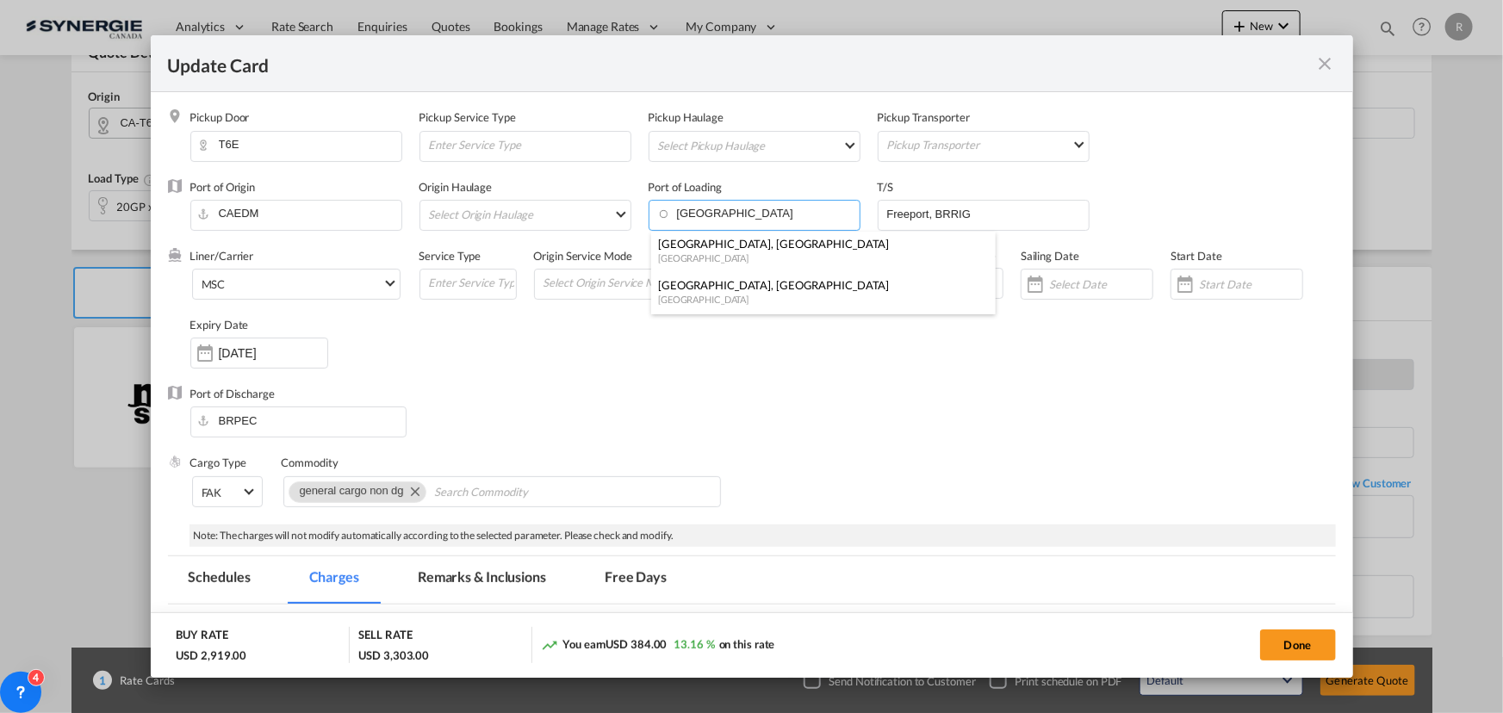
click at [695, 295] on div "[GEOGRAPHIC_DATA]" at bounding box center [818, 299] width 320 height 13
type input "Montreal, QC, CAMTR"
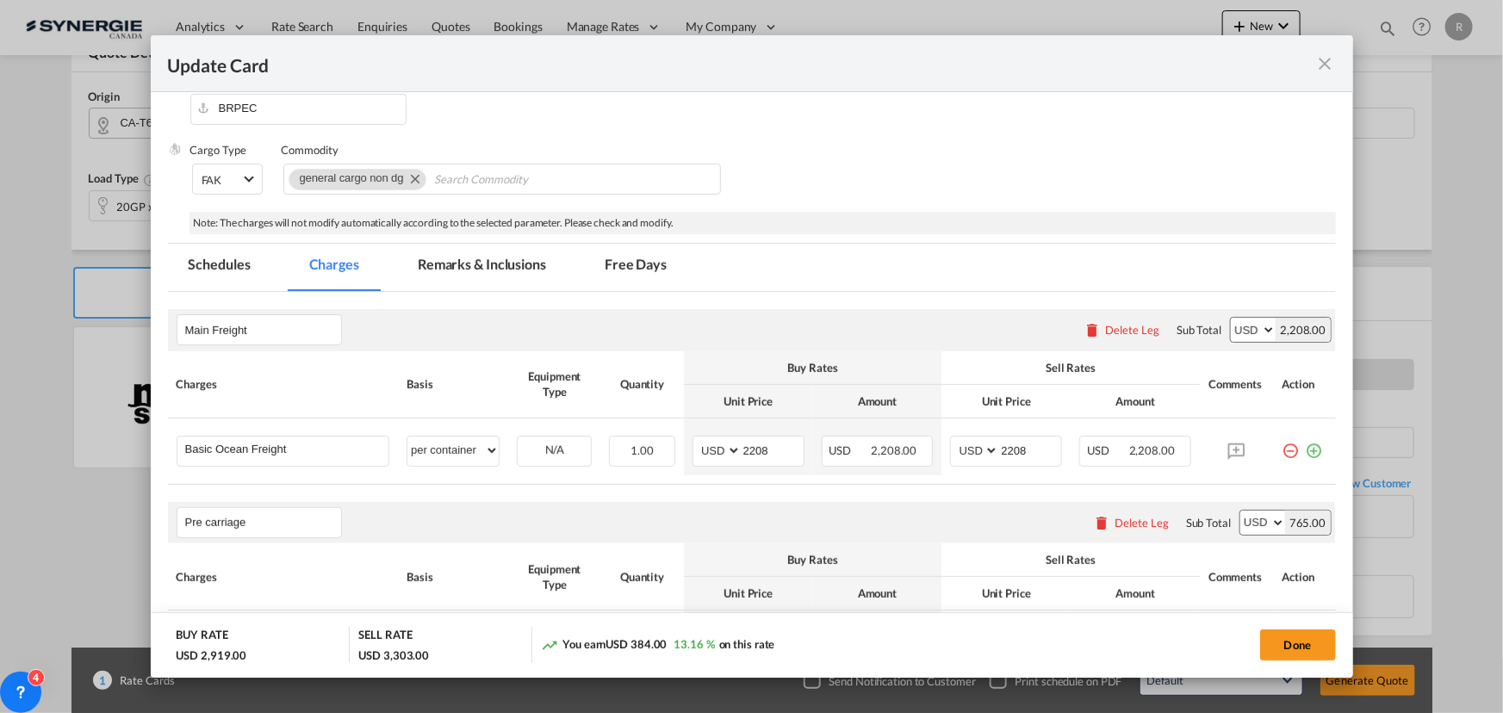
scroll to position [391, 0]
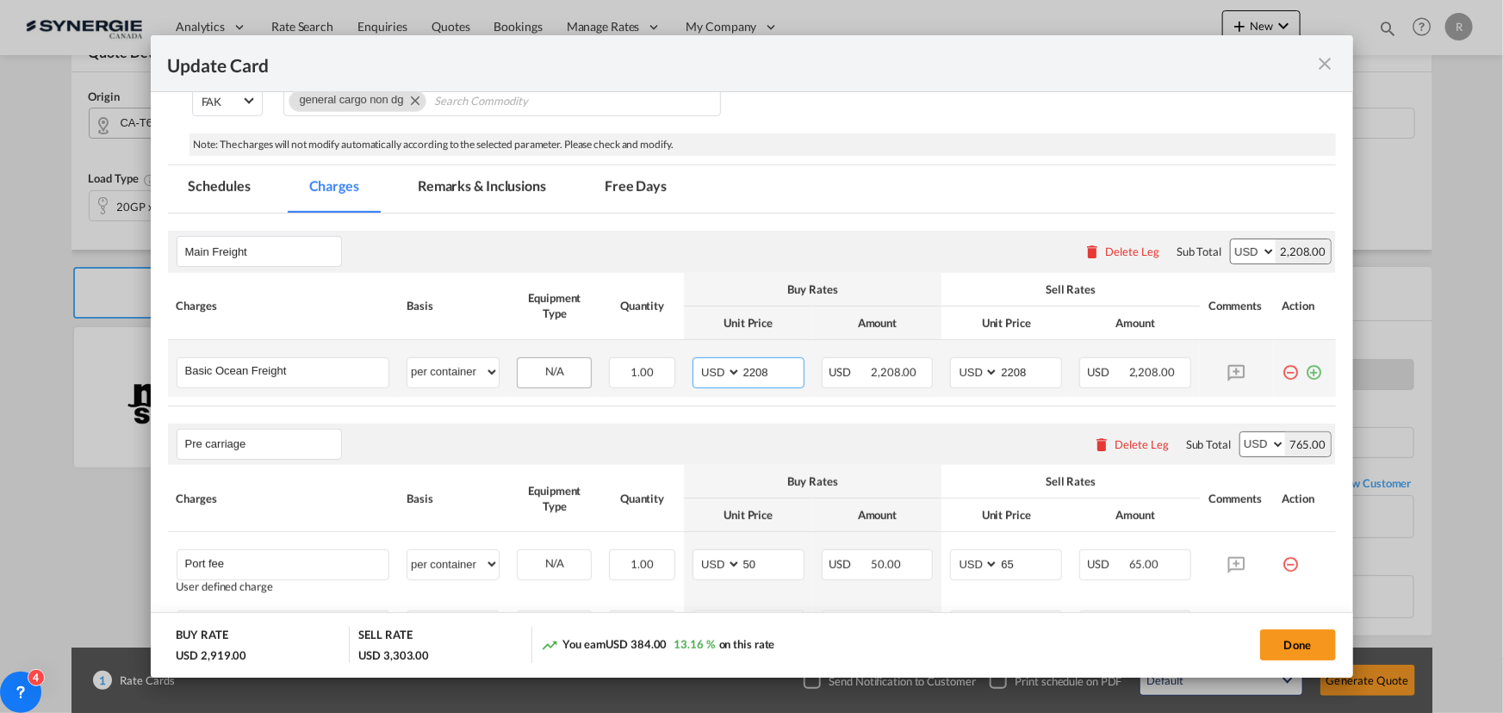
drag, startPoint x: 772, startPoint y: 373, endPoint x: 555, endPoint y: 357, distance: 217.6
click at [621, 369] on tr "Basic Ocean Freight Please Enter User Defined Charges Cannot Be Published per e…" at bounding box center [752, 368] width 1168 height 57
type input "2921"
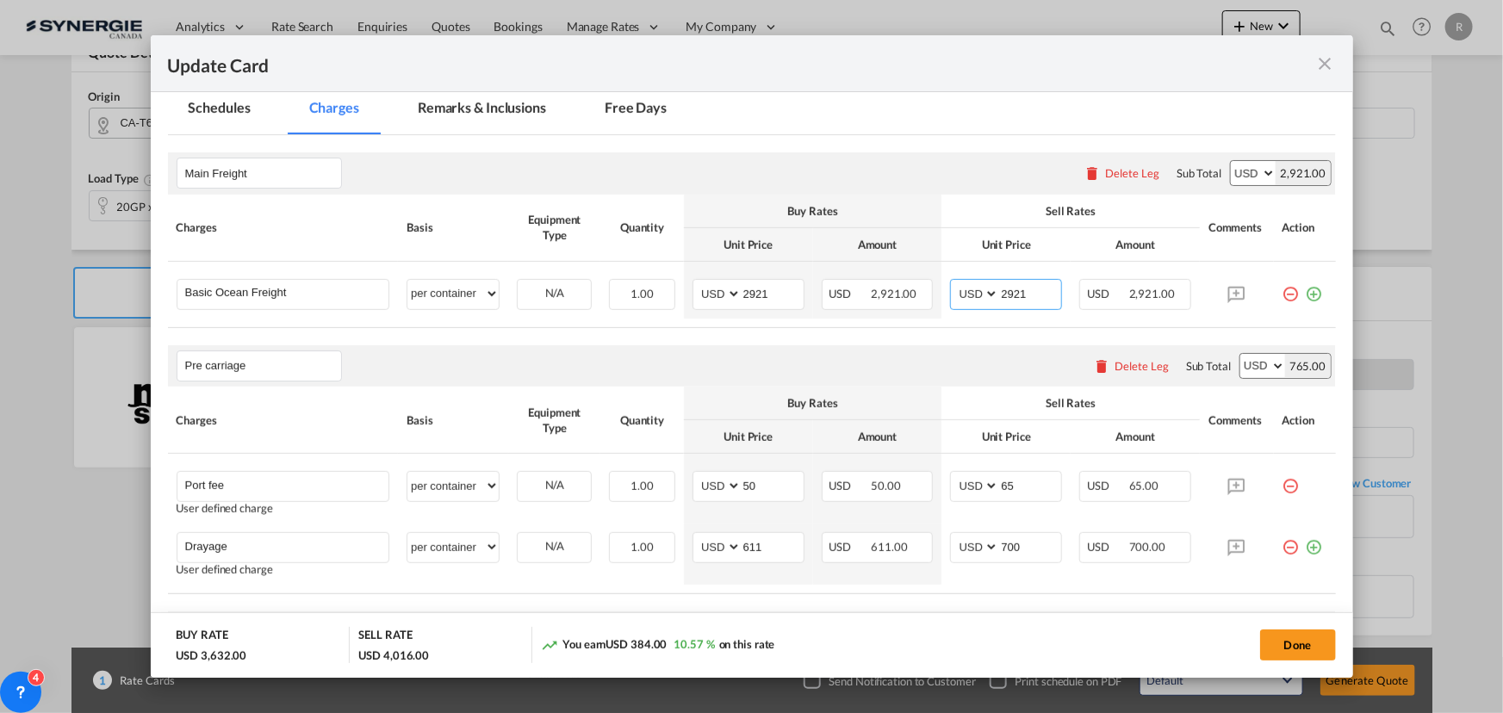
type input "2921"
drag, startPoint x: 776, startPoint y: 548, endPoint x: 629, endPoint y: 534, distance: 147.9
click at [633, 537] on tr "Drayage Please Enter User Defined Charges Cannot Be Published User defined char…" at bounding box center [752, 554] width 1168 height 61
type input "220"
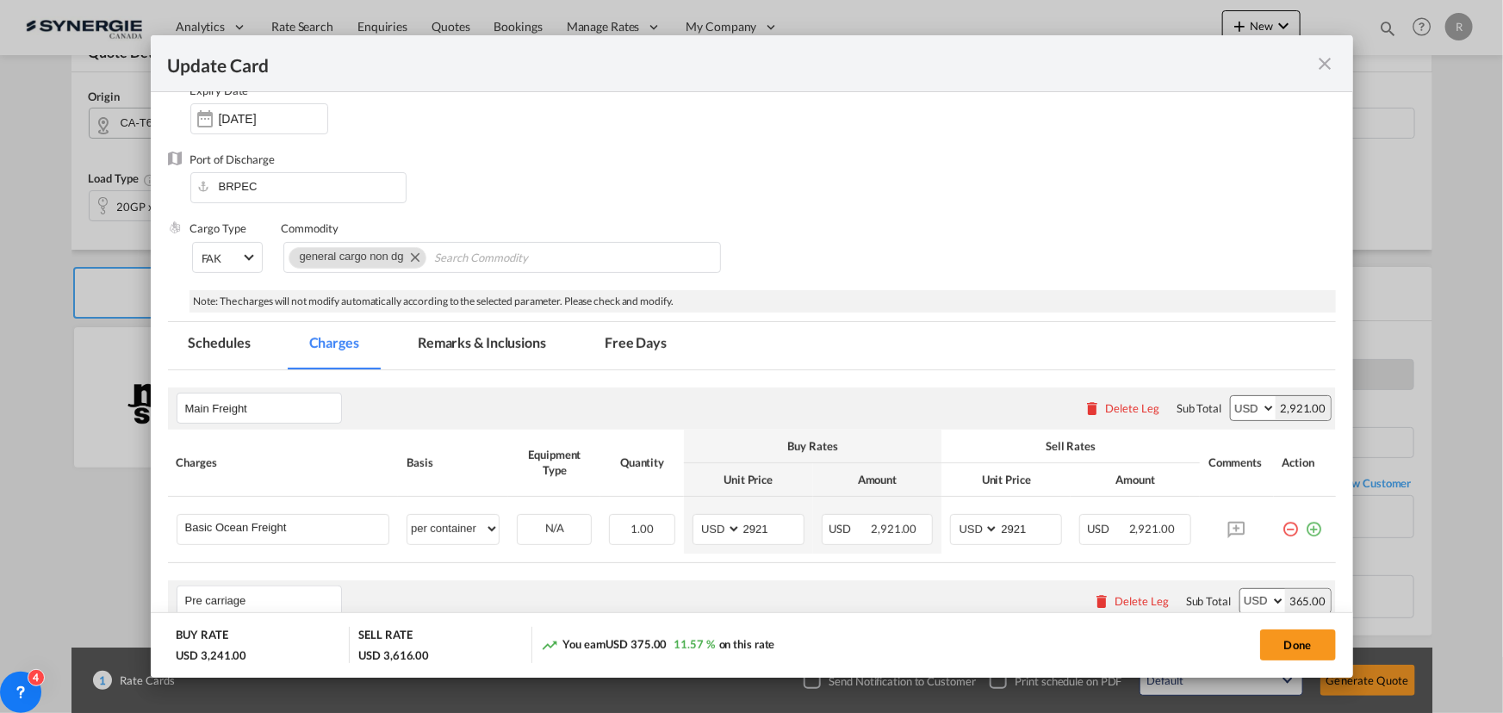
type input "300"
click at [481, 343] on md-tab-item "Remarks & Inclusions" at bounding box center [482, 345] width 170 height 47
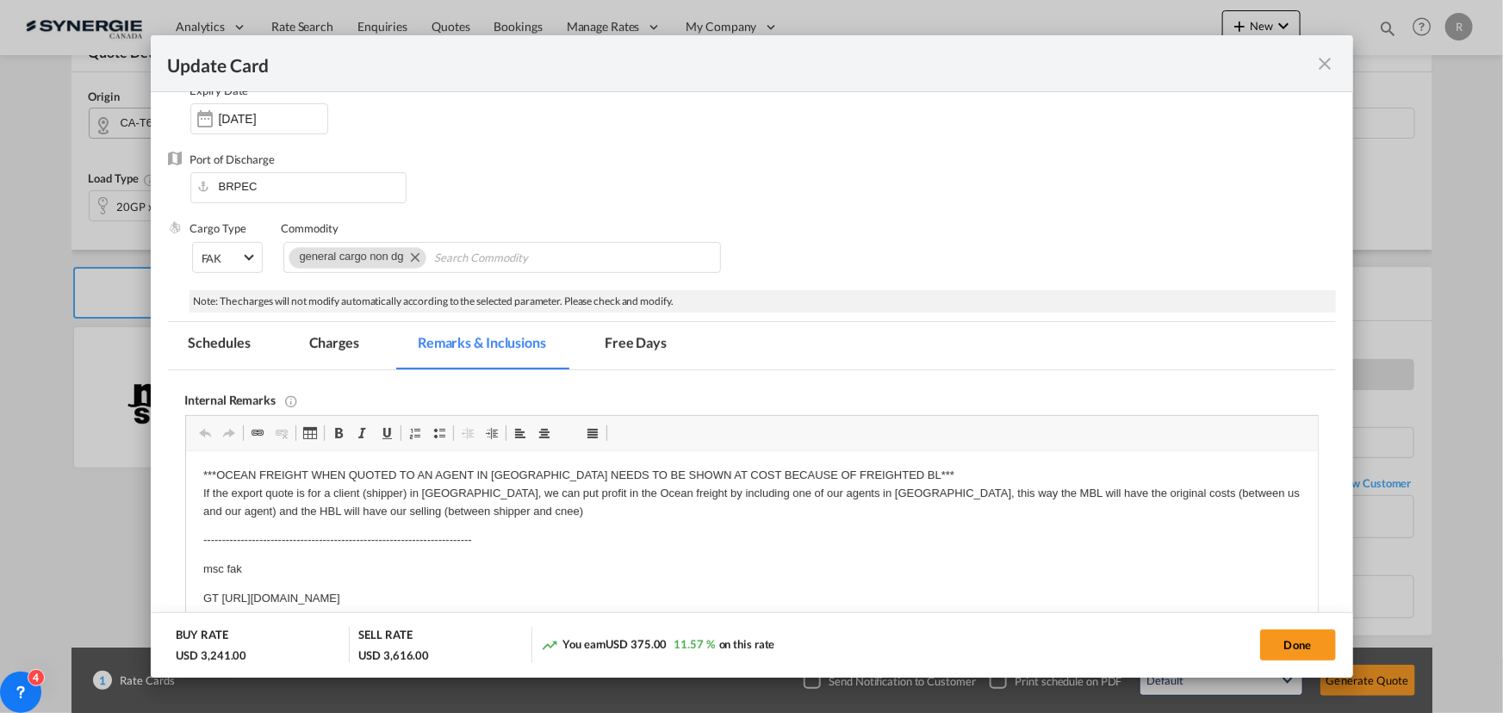
scroll to position [0, 0]
drag, startPoint x: 202, startPoint y: 593, endPoint x: 246, endPoint y: 596, distance: 44.0
drag, startPoint x: 194, startPoint y: 595, endPoint x: 797, endPoint y: 599, distance: 602.8
click at [797, 599] on html "***OCEAN FREIGHT WHEN QUOTED TO AN AGENT IN BRAZIL NEEDS TO BE SHOWN AT COST BE…" at bounding box center [751, 538] width 1132 height 176
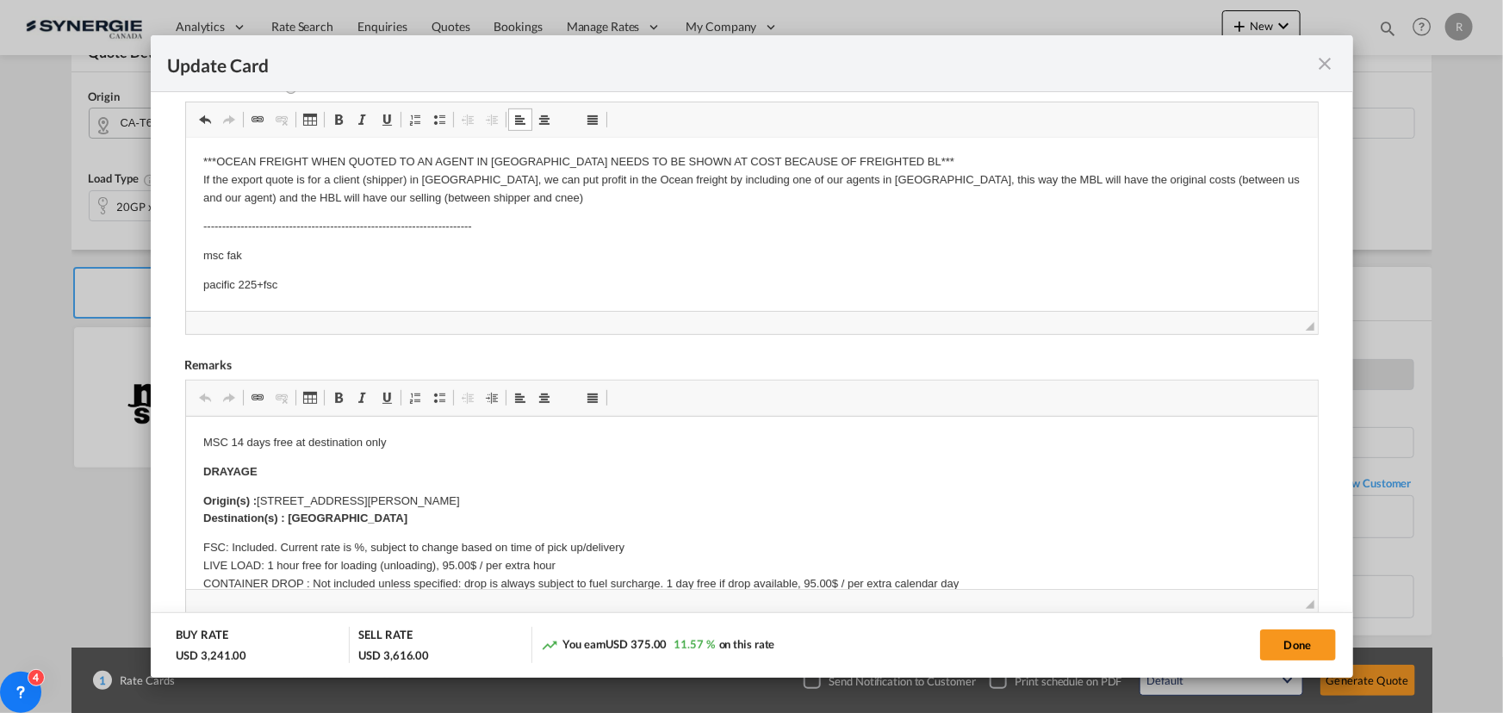
scroll to position [0, 0]
drag, startPoint x: 254, startPoint y: 499, endPoint x: 310, endPoint y: 499, distance: 56.0
click at [294, 498] on p "Origin(s) : 2625, ROUTE 344 - ST-PLACIDE QC JOV 2B0 CANADA Destination(s) : Mon…" at bounding box center [750, 511] width 1097 height 36
drag, startPoint x: 254, startPoint y: 499, endPoint x: 580, endPoint y: 498, distance: 326.4
click at [580, 498] on p "Origin(s) : 2625, ROUTE 344 - ST-PLACIDE QC JOV 2B0 CANADA Destination(s) : Mon…" at bounding box center [750, 511] width 1097 height 36
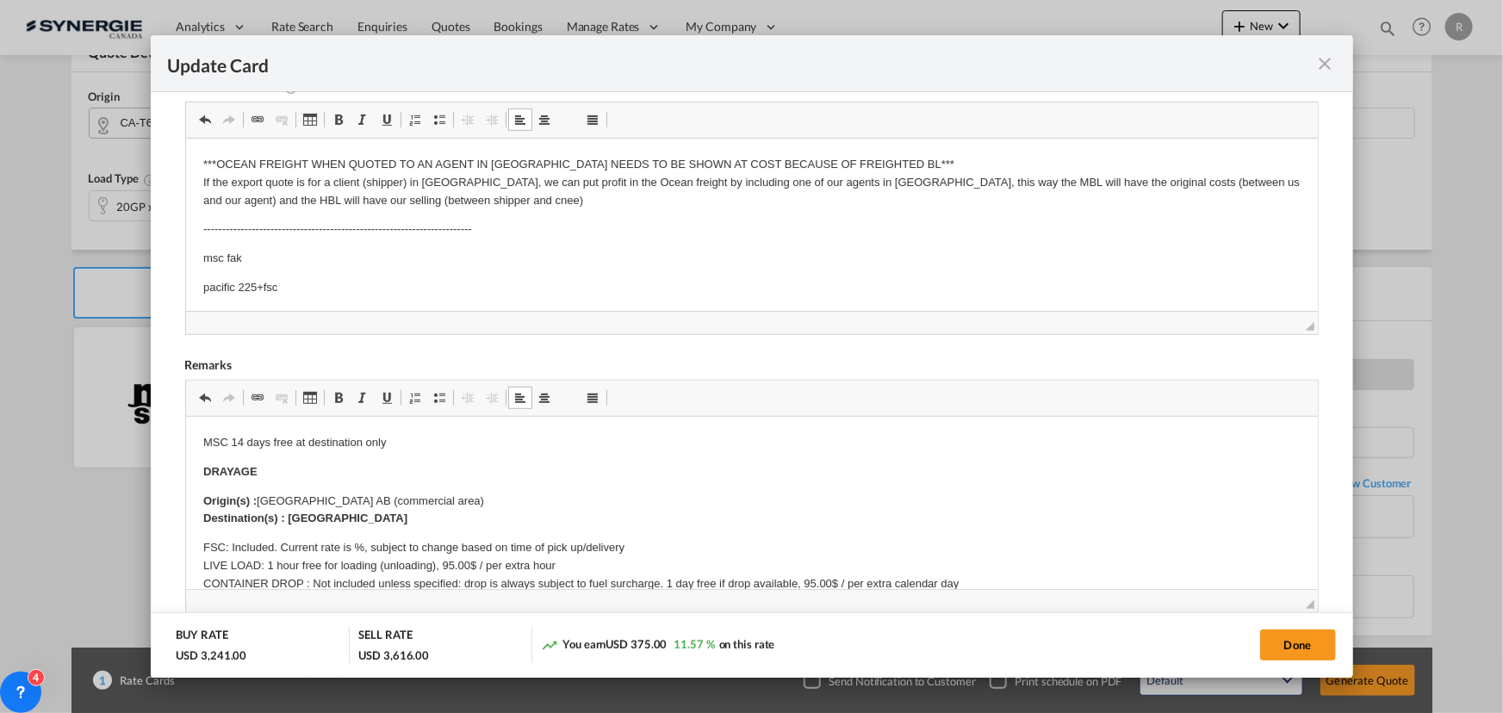
click at [439, 525] on p "Origin(s) : Edmonton AB (commercial area) Destination(s) : Montreal" at bounding box center [750, 511] width 1097 height 36
click at [301, 517] on strong "Destination(s) : ùedmonton rail/ramp" at bounding box center [300, 518] width 196 height 13
click at [338, 545] on p "FSC: Included. Current rate is %, subject to change based on time of pick up/de…" at bounding box center [750, 593] width 1097 height 108
click at [1313, 649] on button "Done" at bounding box center [1298, 645] width 76 height 31
type input "30 Aug 2025"
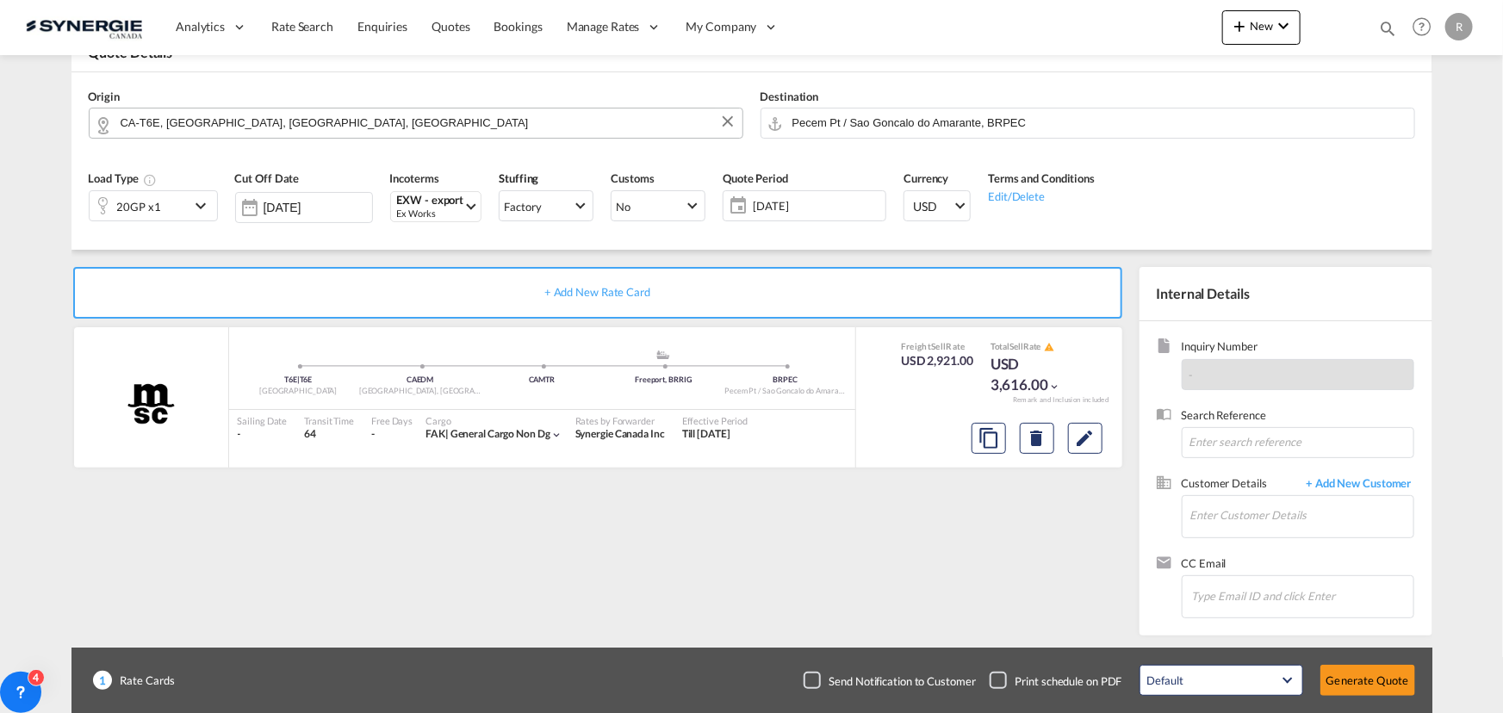
scroll to position [327, 0]
click at [1231, 507] on input "Enter Customer Details" at bounding box center [1301, 515] width 223 height 39
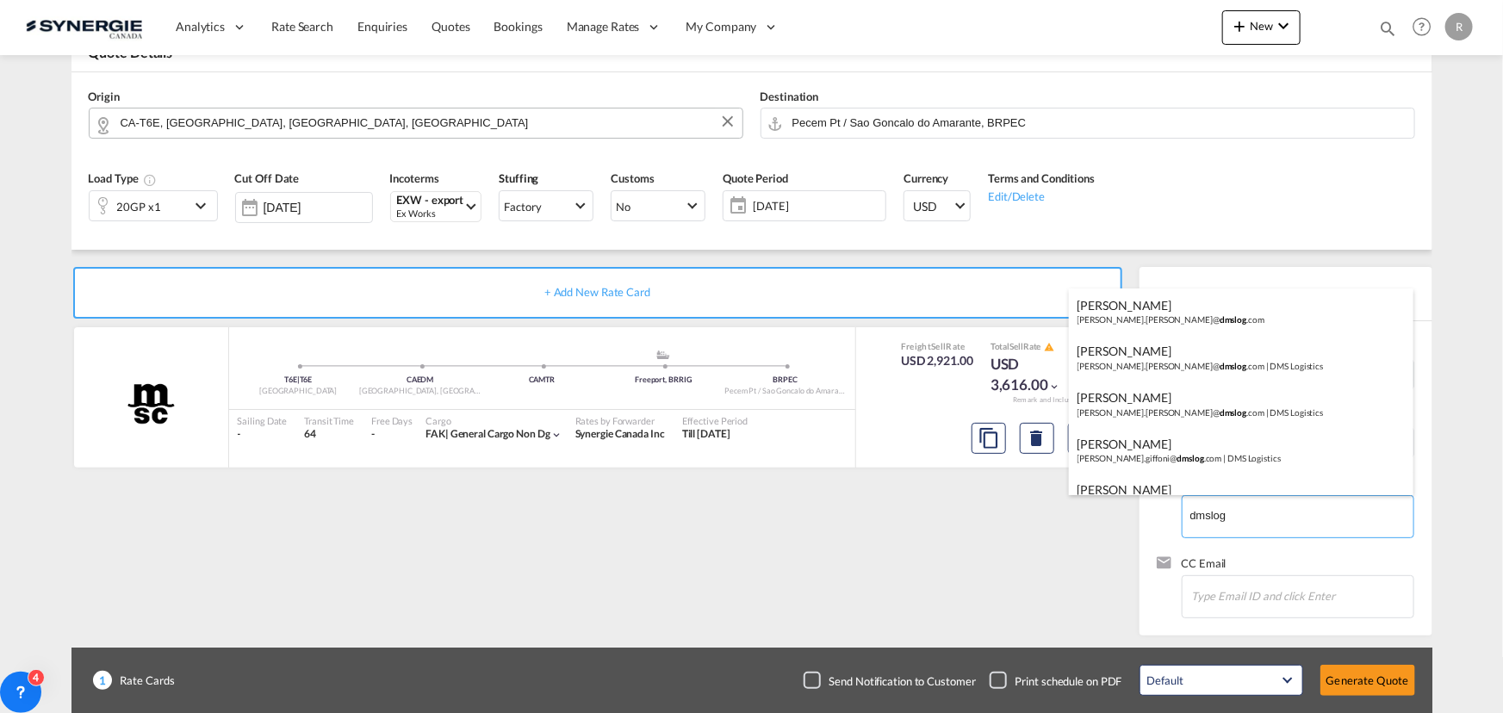
type input "dmslog"
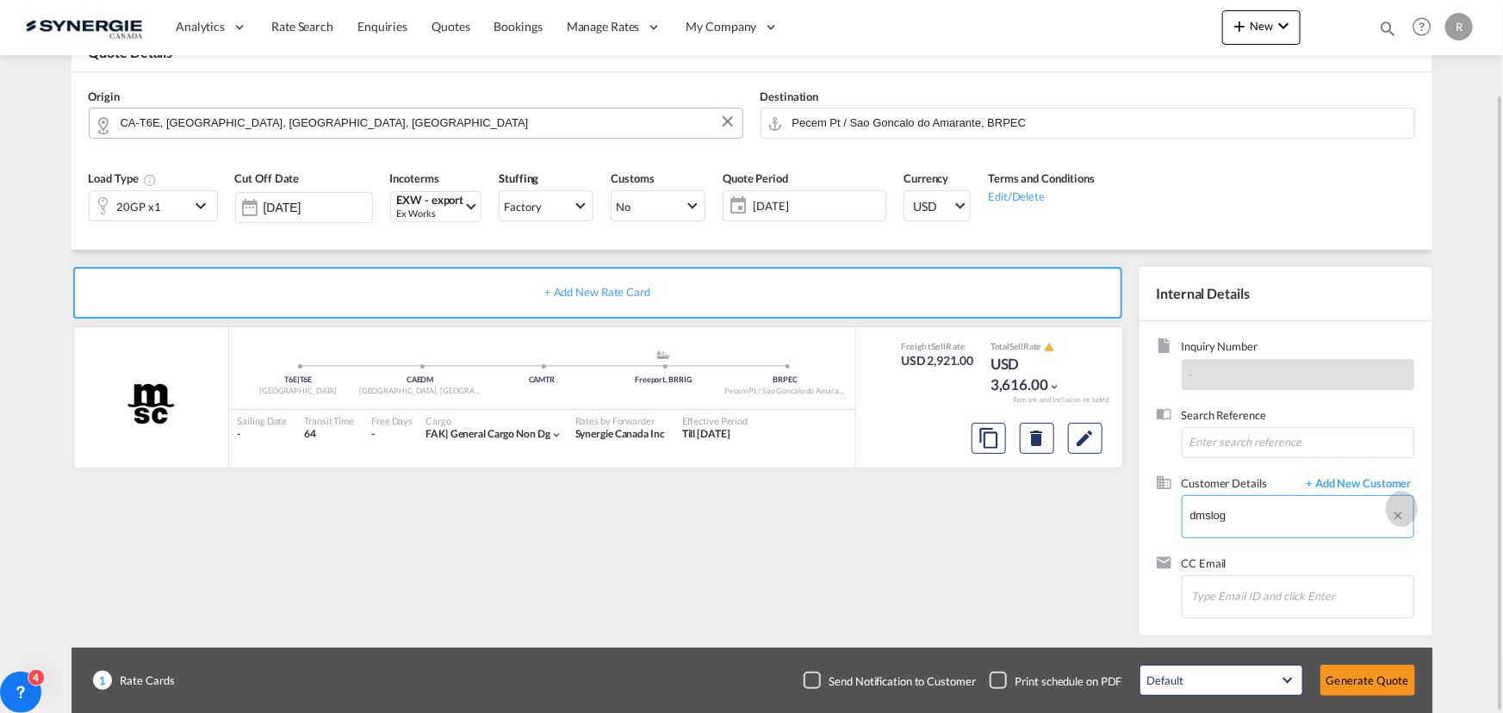
click at [1400, 513] on button "Clear Input" at bounding box center [1402, 509] width 22 height 26
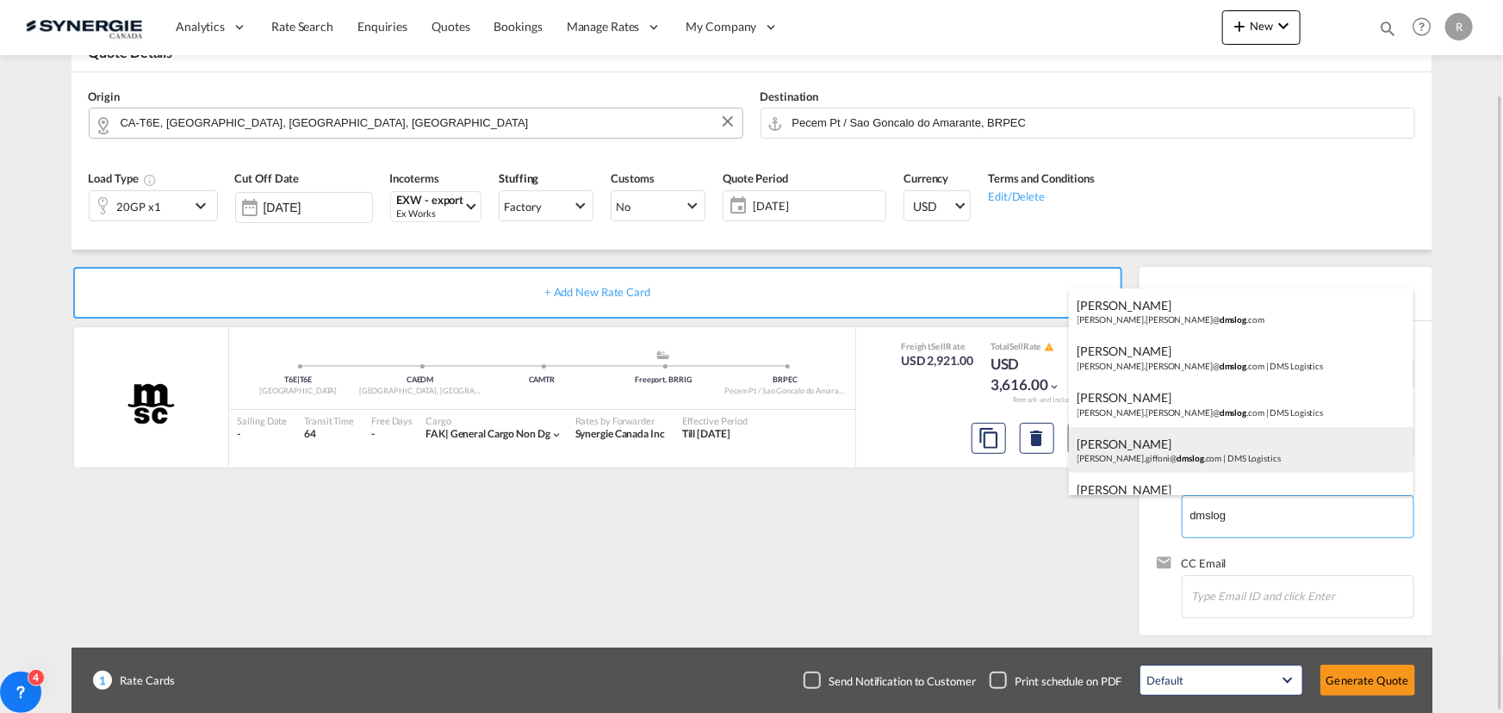
click at [1180, 443] on div "ANA GIFFONI ana.giffoni@ dmslog .com | DMS Logistics" at bounding box center [1241, 450] width 344 height 47
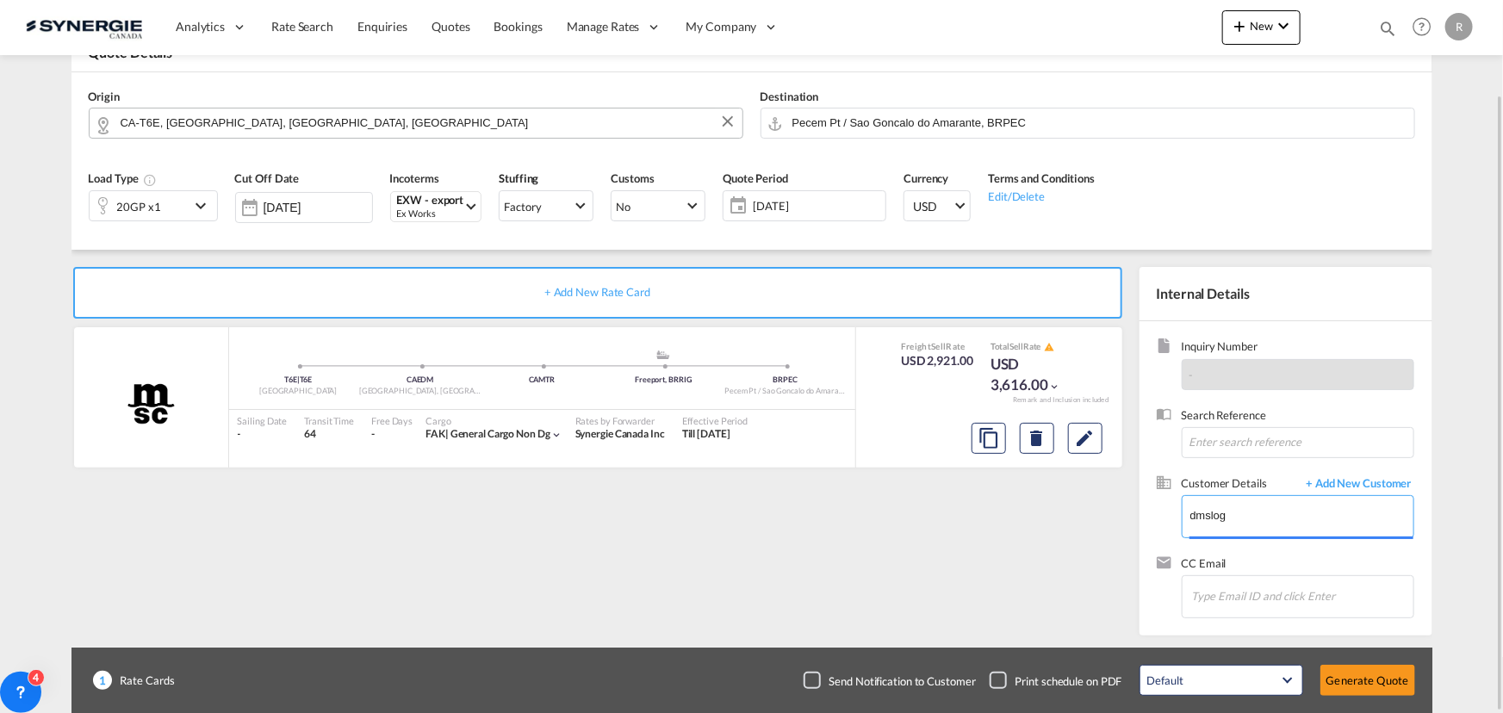
type input "DMS Logistics, ANA GIFFONI, ana.giffoni@dmslog.com"
click at [1403, 516] on button "Clear Input" at bounding box center [1402, 509] width 22 height 26
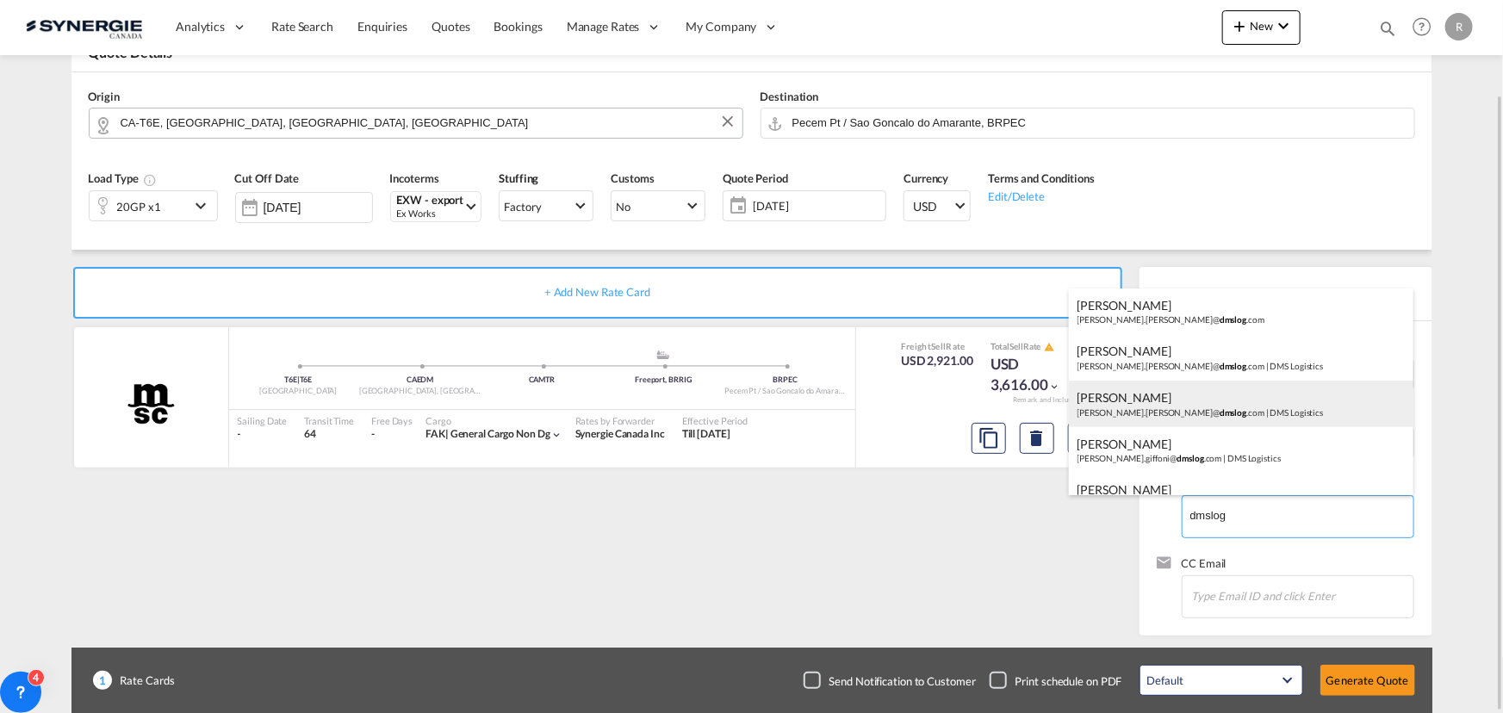
click at [1209, 404] on div "Ana Pereira ana.pereira@ dmslog .com | DMS Logistics" at bounding box center [1241, 404] width 344 height 47
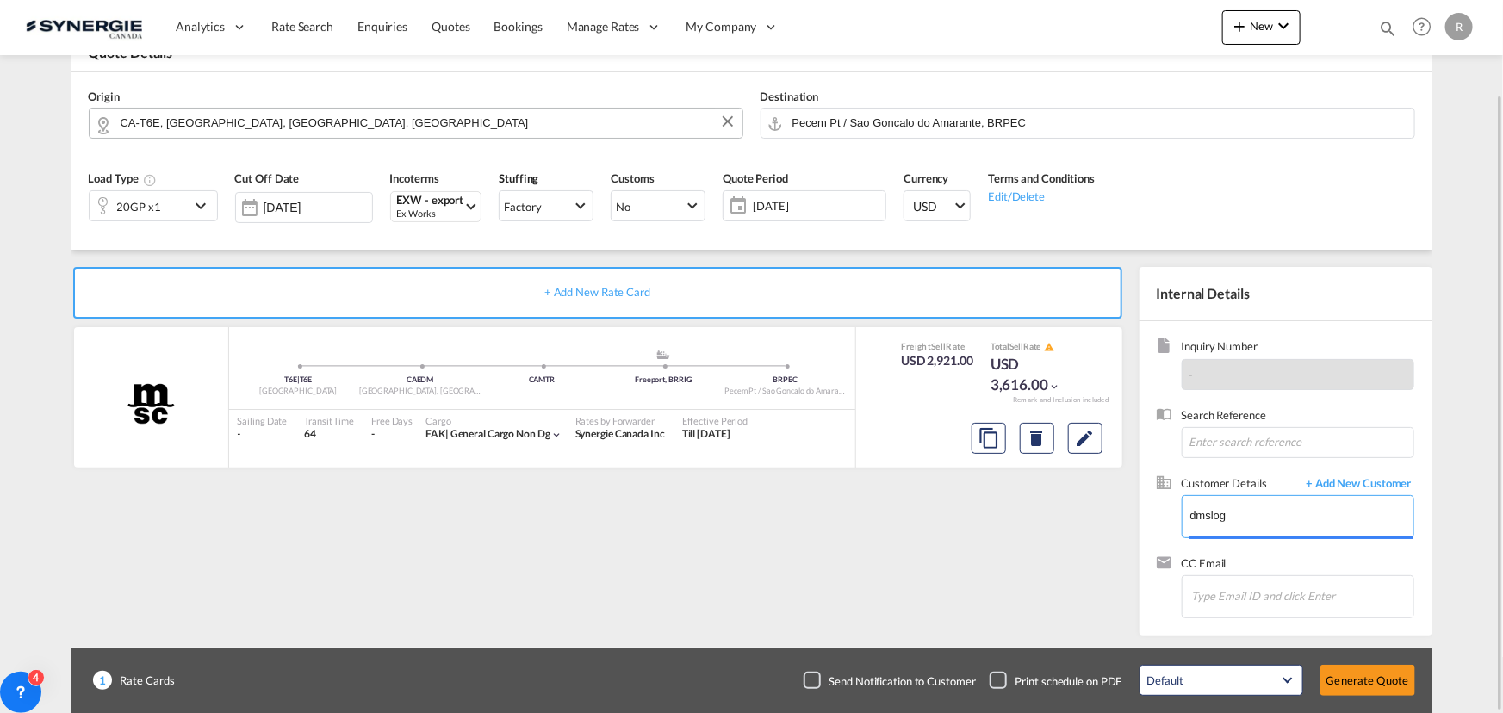
type input "DMS Logistics, Ana Pereira, ana.pereira@dmslog.com"
click at [1371, 679] on button "Generate Quote" at bounding box center [1367, 680] width 95 height 31
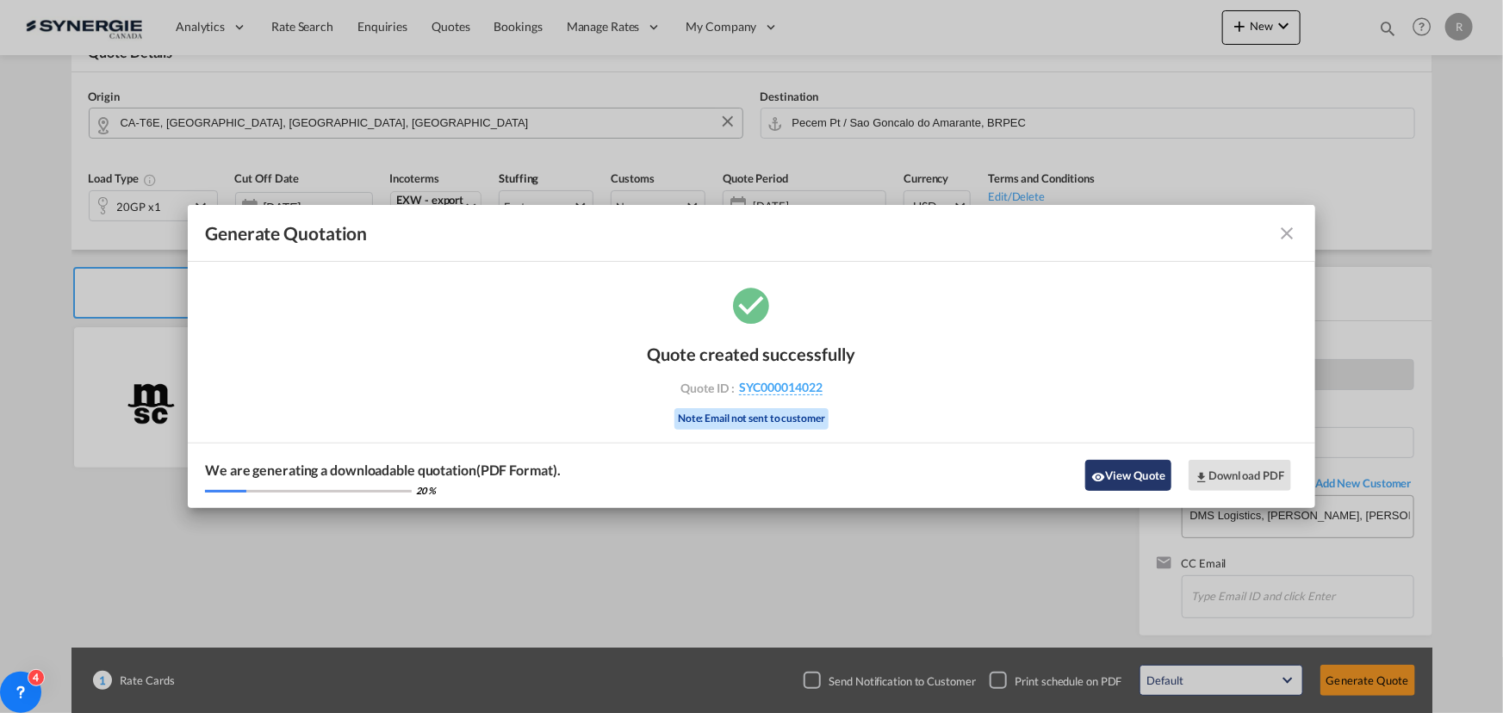
click at [1139, 475] on button "View Quote" at bounding box center [1128, 475] width 86 height 31
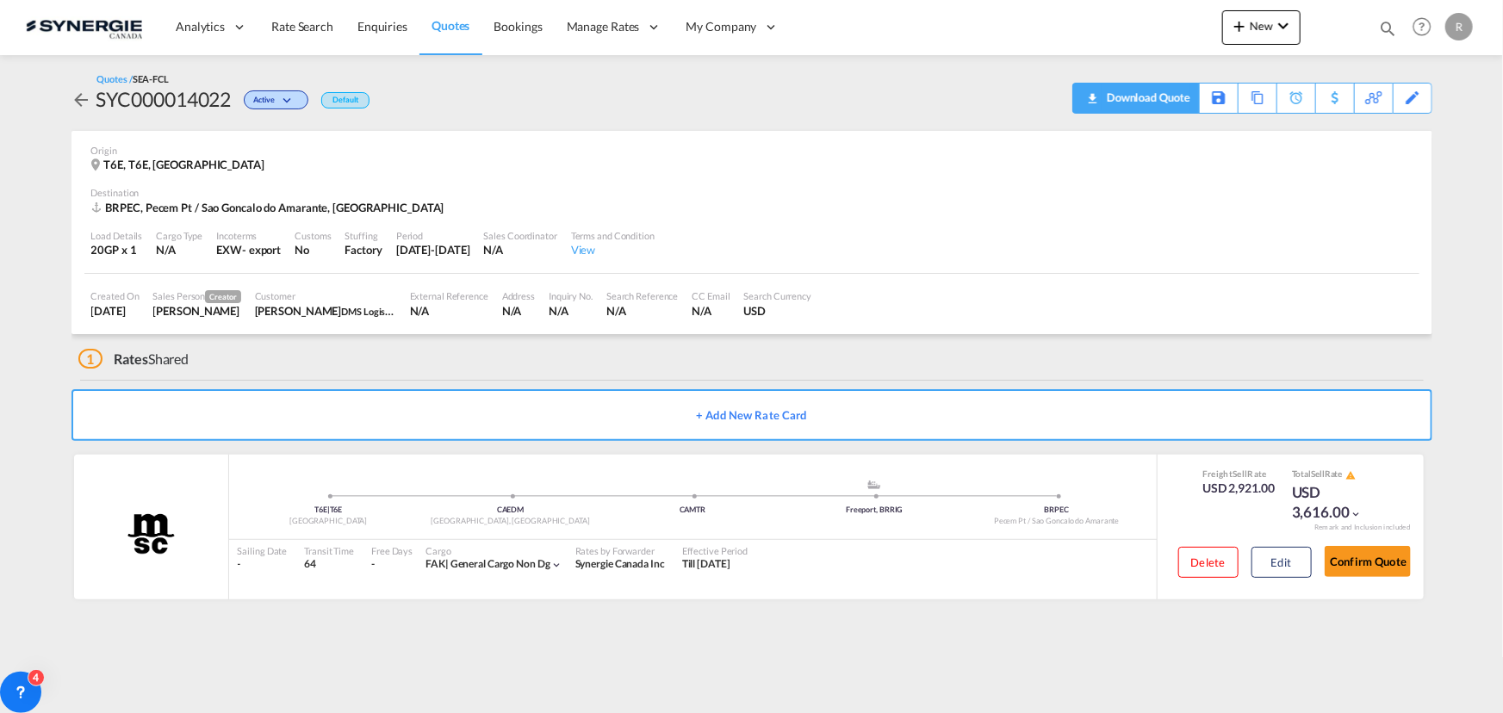
click at [1168, 103] on div "Download Quote" at bounding box center [1146, 98] width 88 height 28
